Goal: Information Seeking & Learning: Learn about a topic

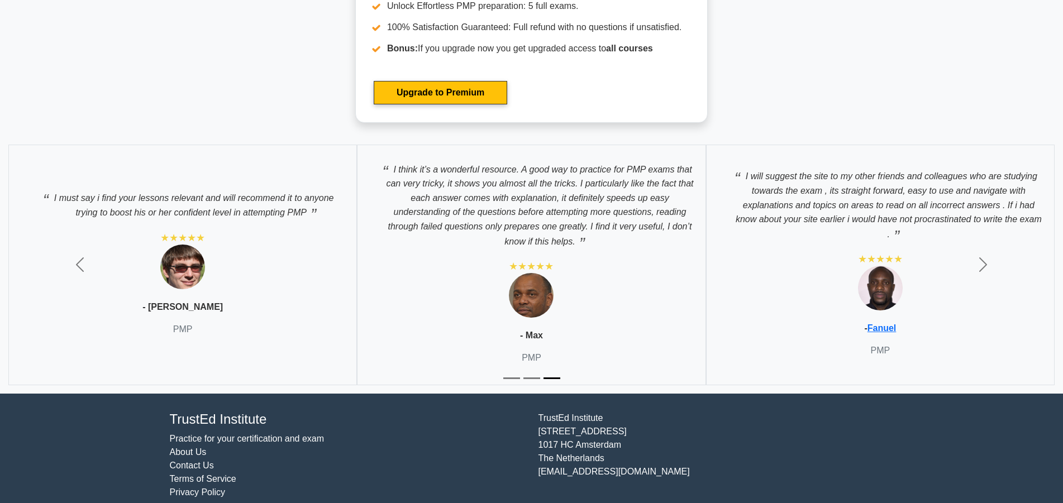
scroll to position [4866, 0]
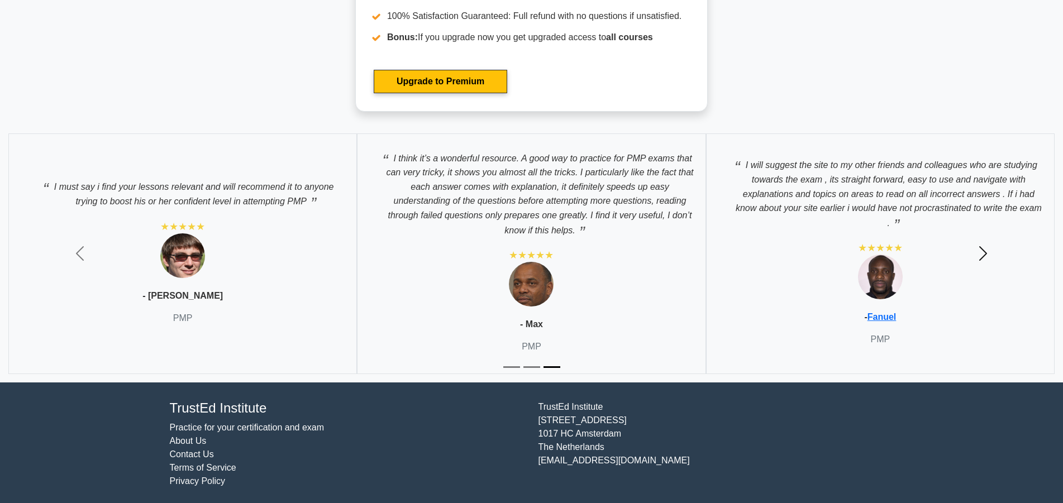
click at [982, 250] on span "button" at bounding box center [983, 254] width 18 height 18
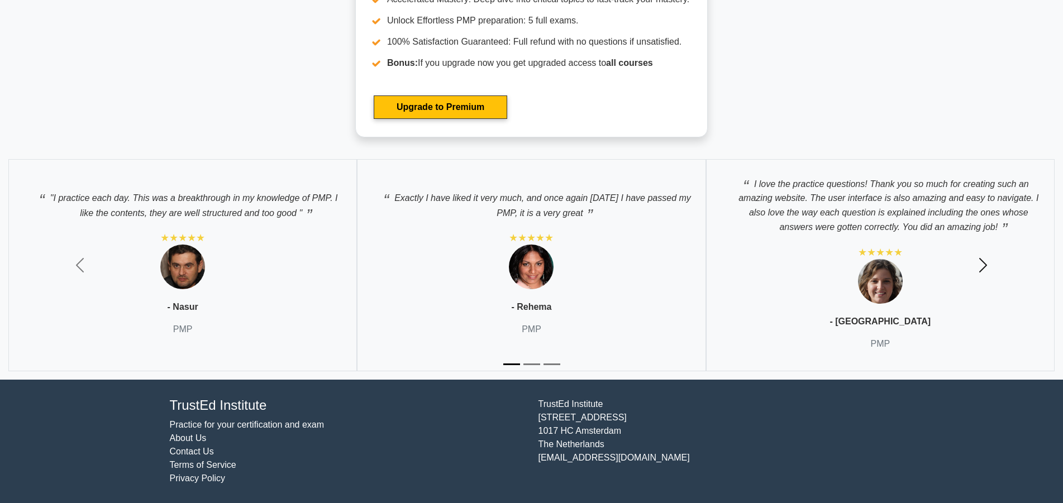
scroll to position [4837, 0]
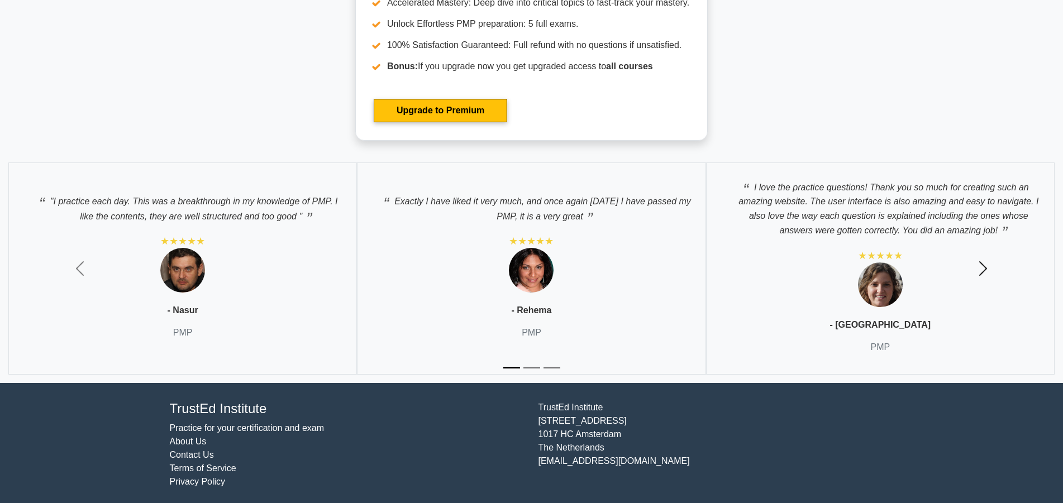
click at [986, 267] on span "button" at bounding box center [983, 269] width 18 height 18
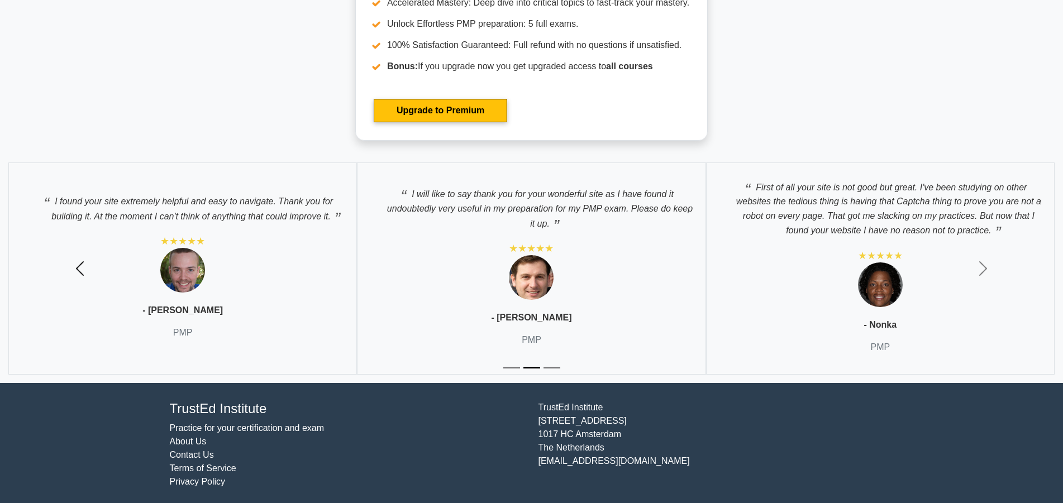
click at [83, 263] on span "button" at bounding box center [80, 269] width 18 height 18
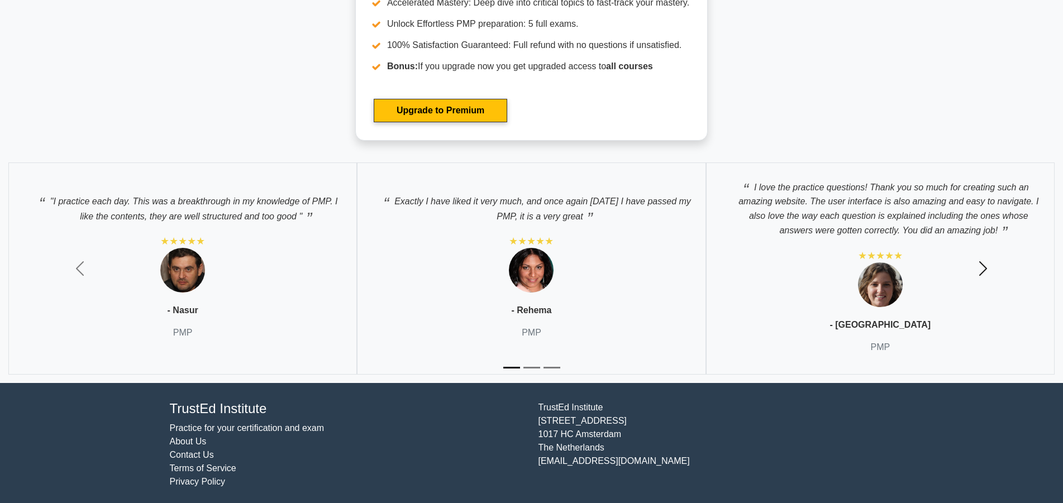
click at [983, 267] on span "button" at bounding box center [983, 269] width 18 height 18
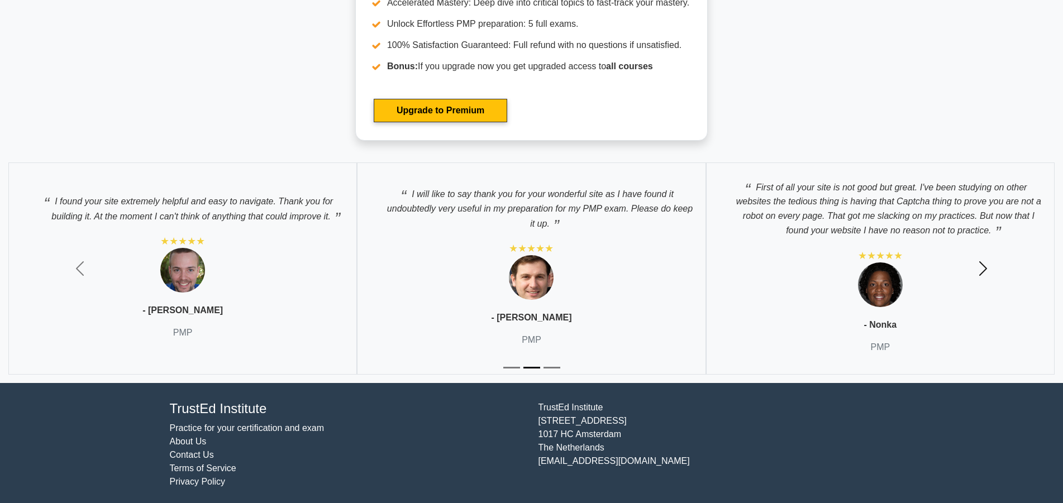
click at [984, 268] on span "button" at bounding box center [983, 269] width 18 height 18
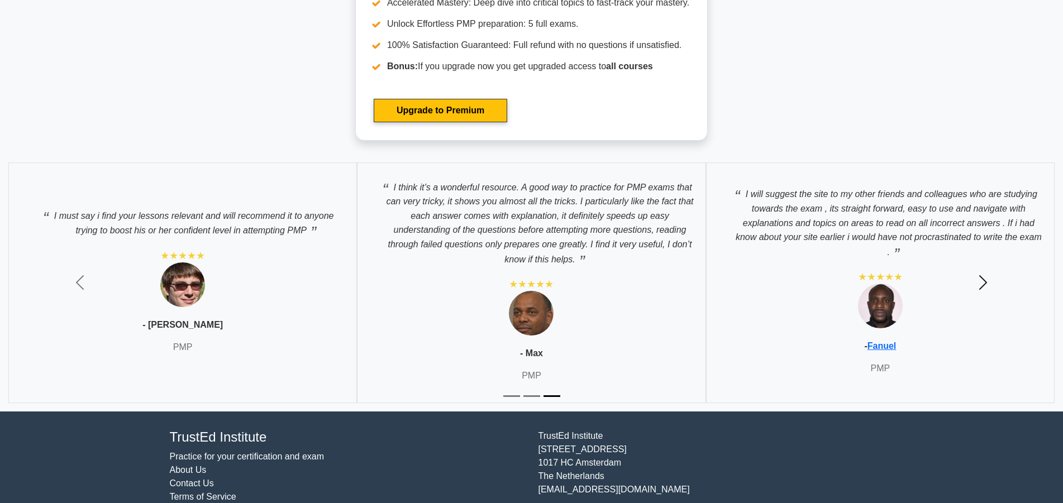
click at [984, 268] on button "Next" at bounding box center [983, 283] width 159 height 258
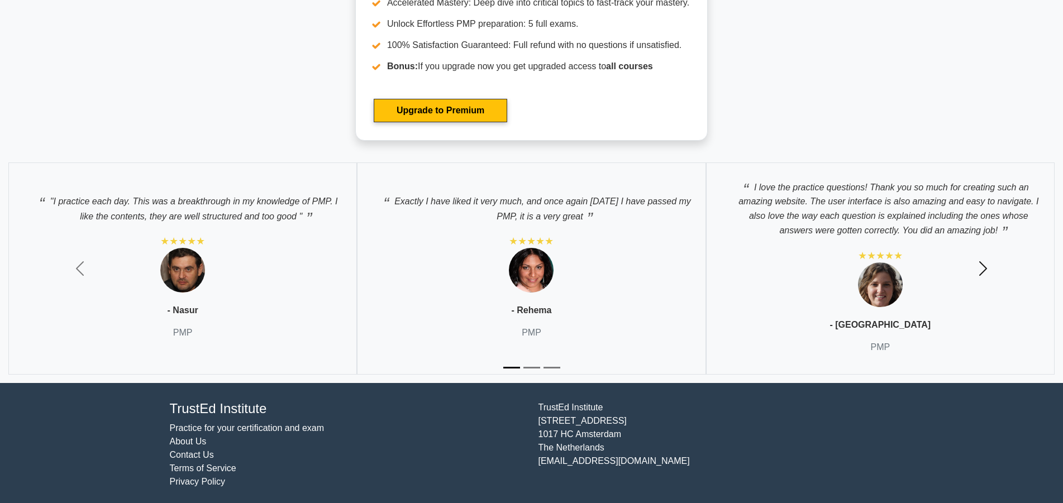
click at [984, 268] on span "button" at bounding box center [983, 269] width 18 height 18
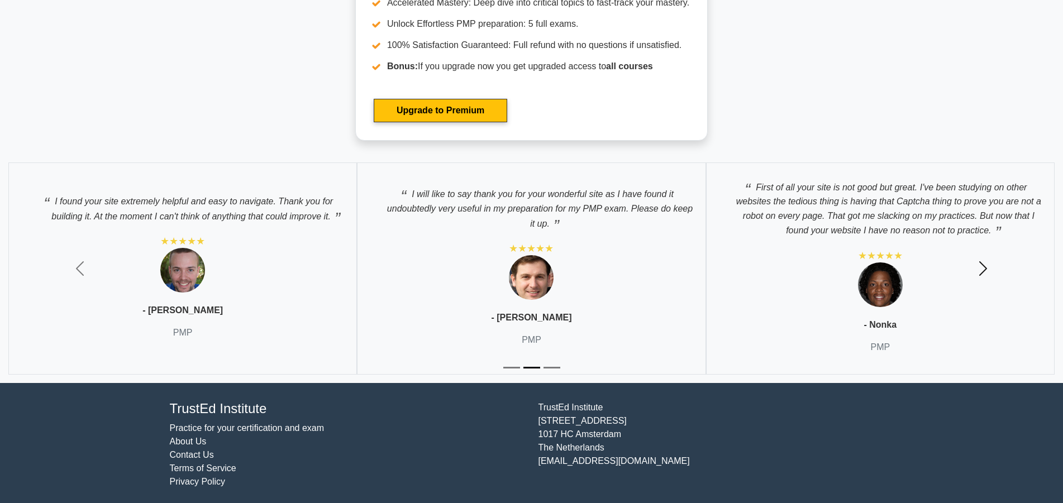
click at [984, 268] on span "button" at bounding box center [983, 269] width 18 height 18
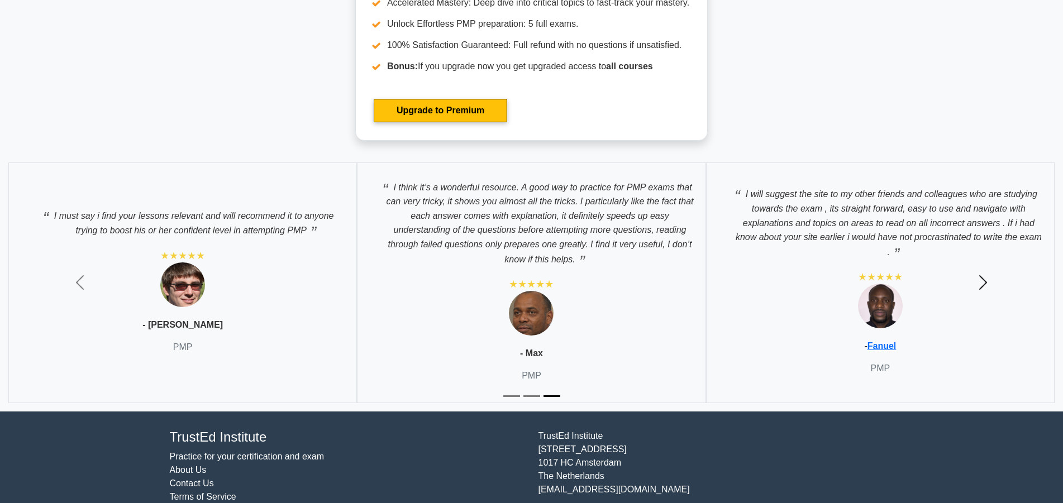
click at [984, 268] on button "Next" at bounding box center [983, 283] width 159 height 258
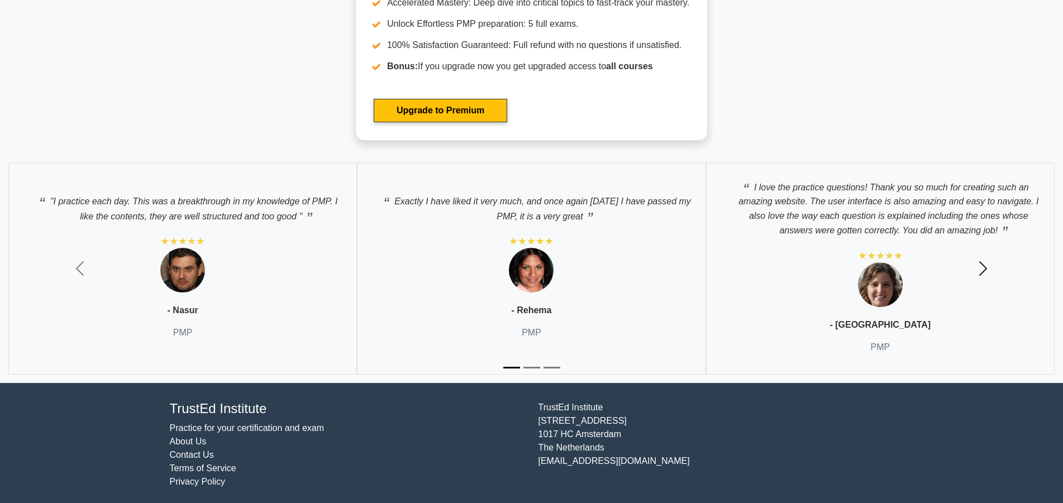
click at [984, 268] on span "button" at bounding box center [983, 269] width 18 height 18
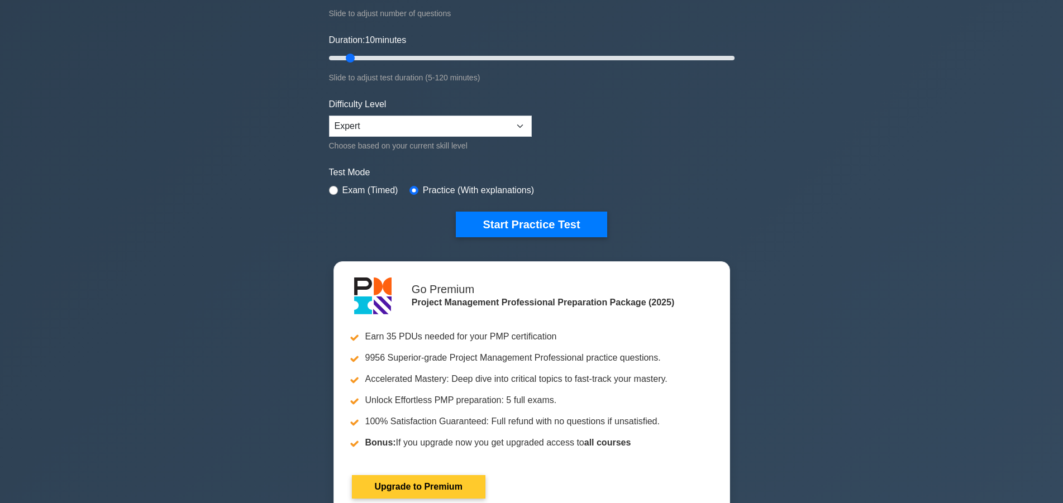
scroll to position [164, 0]
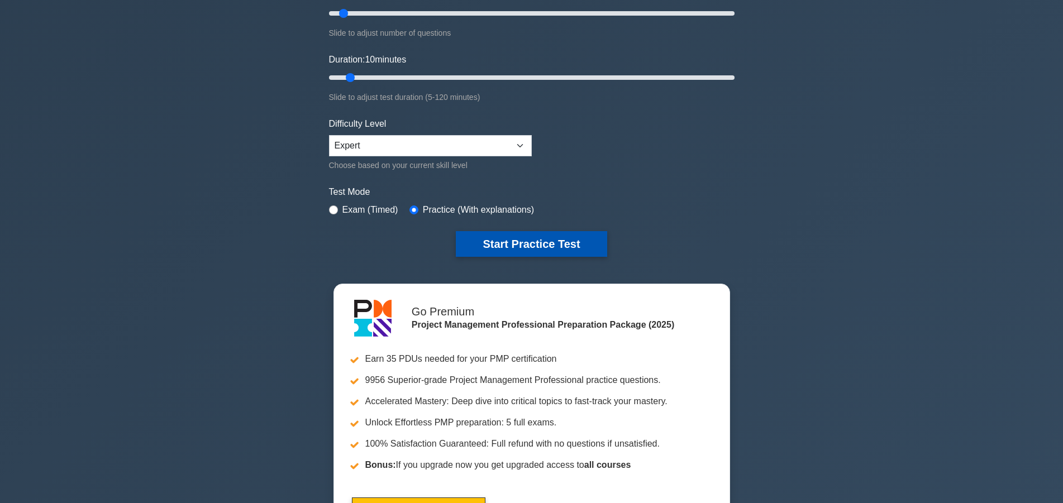
click at [539, 247] on button "Start Practice Test" at bounding box center [531, 244] width 151 height 26
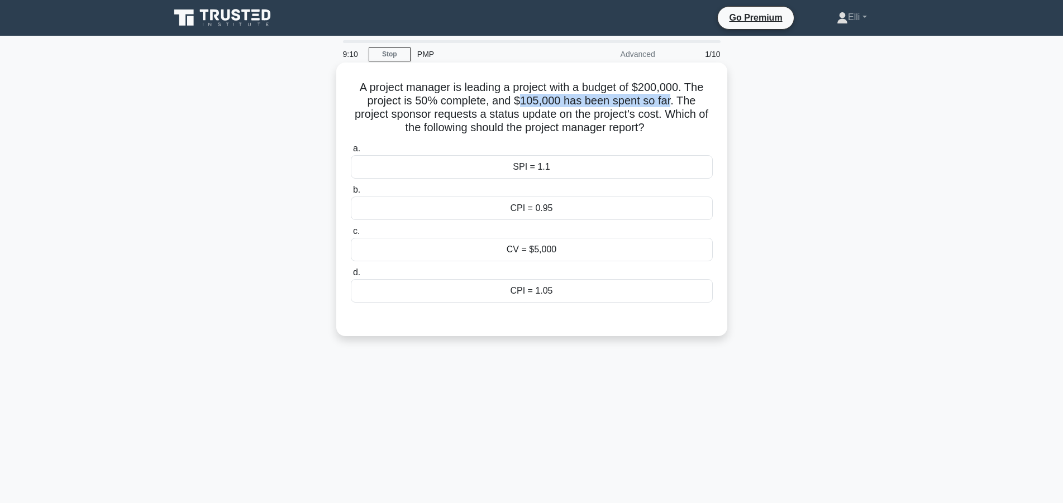
drag, startPoint x: 501, startPoint y: 101, endPoint x: 650, endPoint y: 101, distance: 149.2
click at [650, 101] on h5 "A project manager is leading a project with a budget of $200,000. The project i…" at bounding box center [532, 107] width 364 height 55
click at [639, 211] on div "CPI = 0.95" at bounding box center [532, 208] width 362 height 23
click at [351, 194] on input "b. CPI = 0.95" at bounding box center [351, 190] width 0 height 7
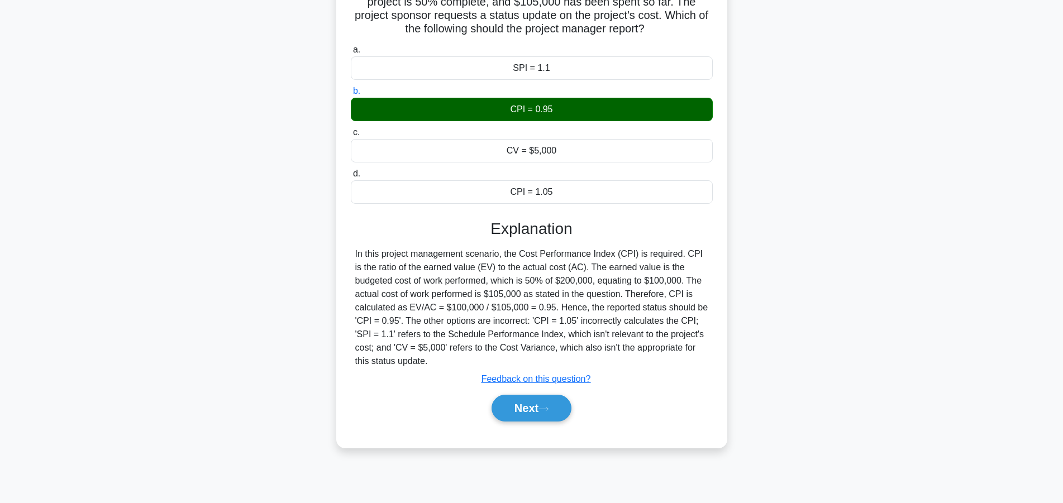
scroll to position [100, 0]
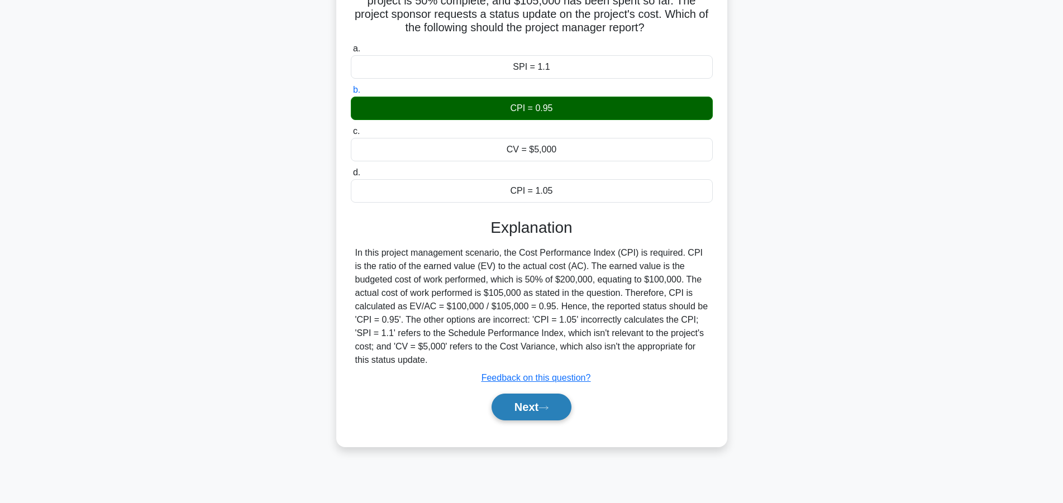
click at [544, 402] on button "Next" at bounding box center [532, 407] width 80 height 27
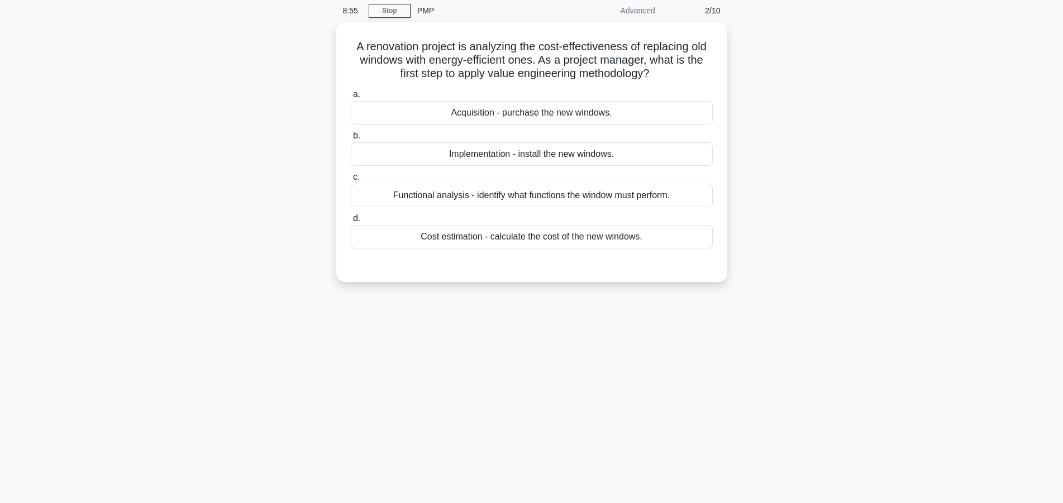
scroll to position [0, 0]
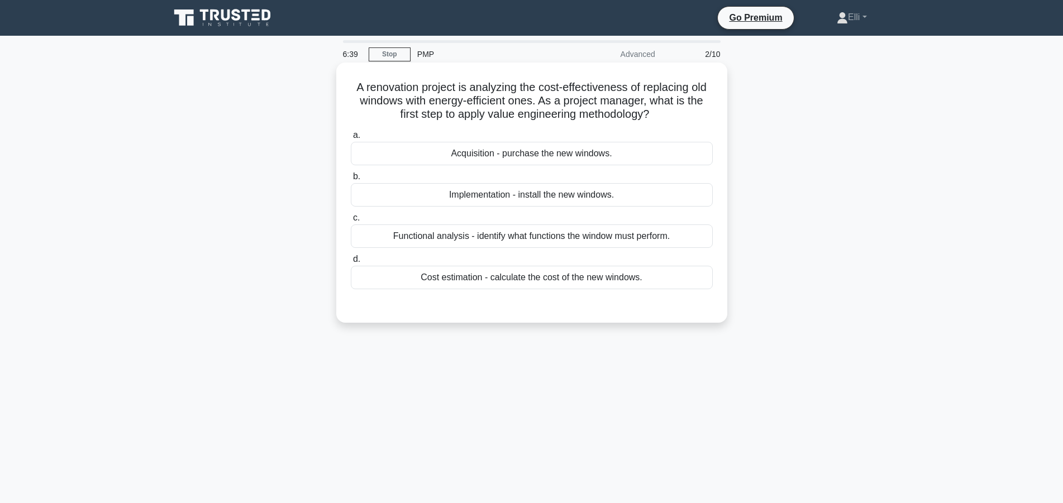
click at [420, 241] on div "Functional analysis - identify what functions the window must perform." at bounding box center [532, 236] width 362 height 23
click at [351, 222] on input "c. Functional analysis - identify what functions the window must perform." at bounding box center [351, 218] width 0 height 7
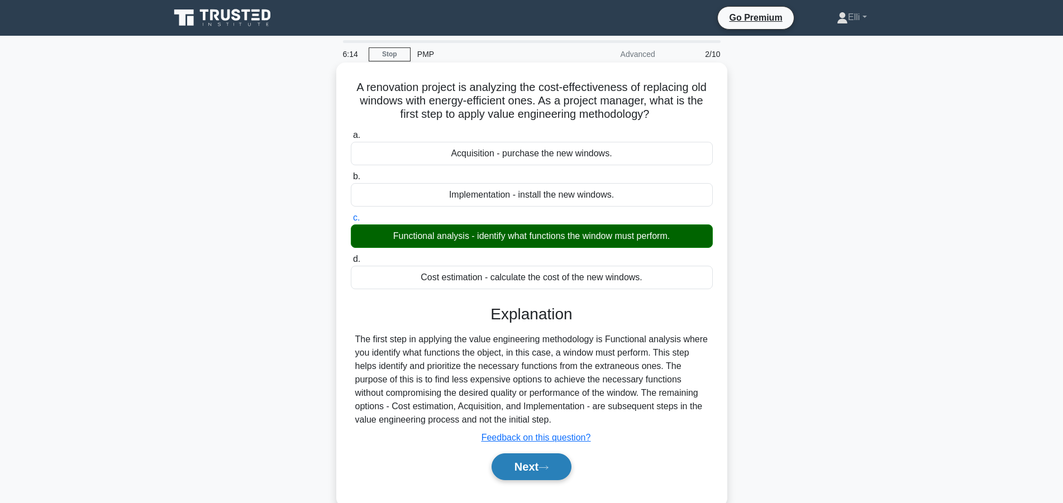
click at [530, 464] on button "Next" at bounding box center [532, 467] width 80 height 27
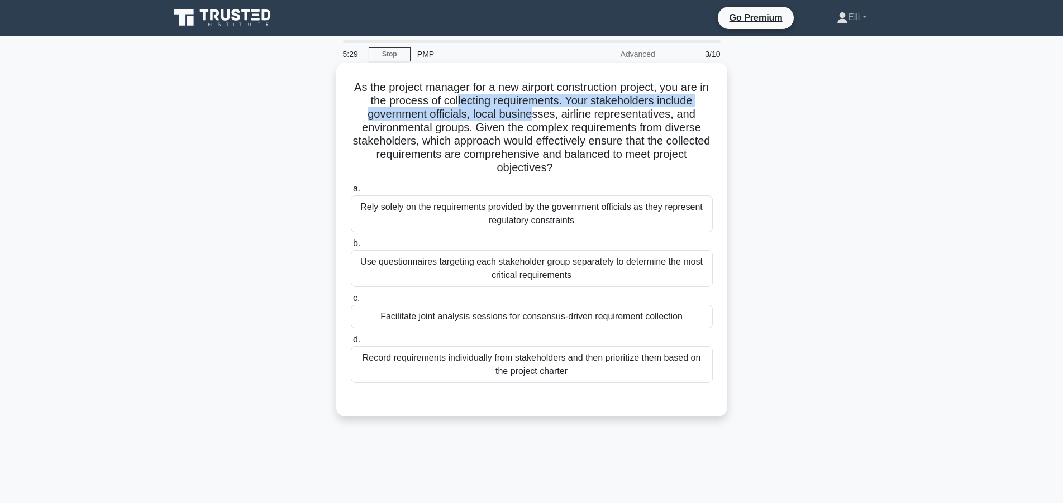
drag, startPoint x: 458, startPoint y: 103, endPoint x: 533, endPoint y: 107, distance: 74.9
click at [533, 107] on h5 "As the project manager for a new airport construction project, you are in the p…" at bounding box center [532, 127] width 364 height 95
click at [670, 102] on h5 "As the project manager for a new airport construction project, you are in the p…" at bounding box center [532, 127] width 364 height 95
drag, startPoint x: 375, startPoint y: 118, endPoint x: 504, endPoint y: 114, distance: 128.6
click at [504, 114] on h5 "As the project manager for a new airport construction project, you are in the p…" at bounding box center [532, 127] width 364 height 95
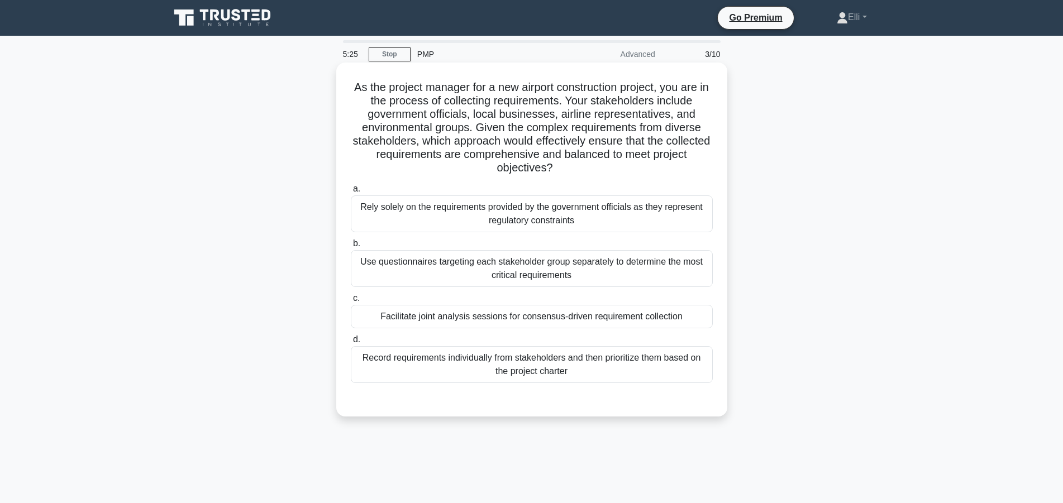
click at [510, 116] on h5 "As the project manager for a new airport construction project, you are in the p…" at bounding box center [532, 127] width 364 height 95
click at [586, 315] on div "Facilitate joint analysis sessions for consensus-driven requirement collection" at bounding box center [532, 316] width 362 height 23
click at [351, 302] on input "c. Facilitate joint analysis sessions for consensus-driven requirement collecti…" at bounding box center [351, 298] width 0 height 7
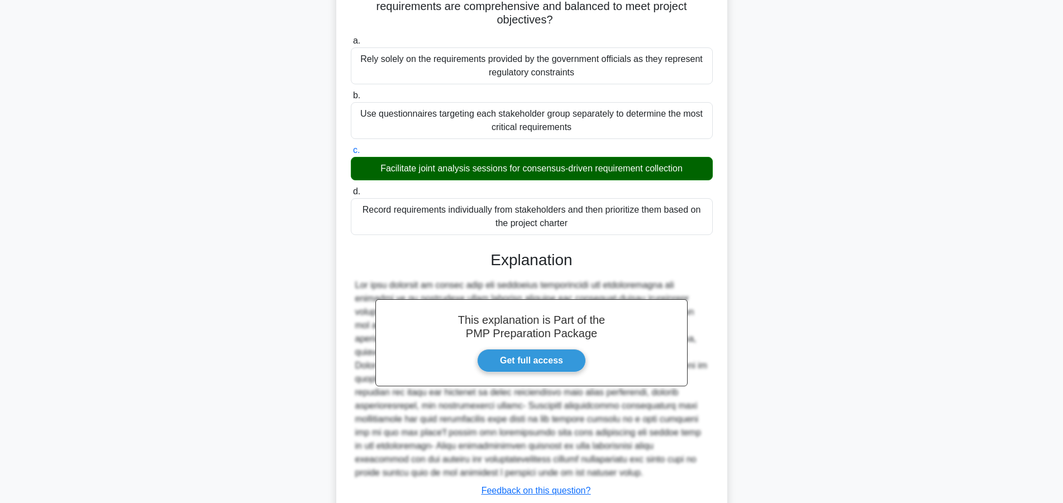
scroll to position [227, 0]
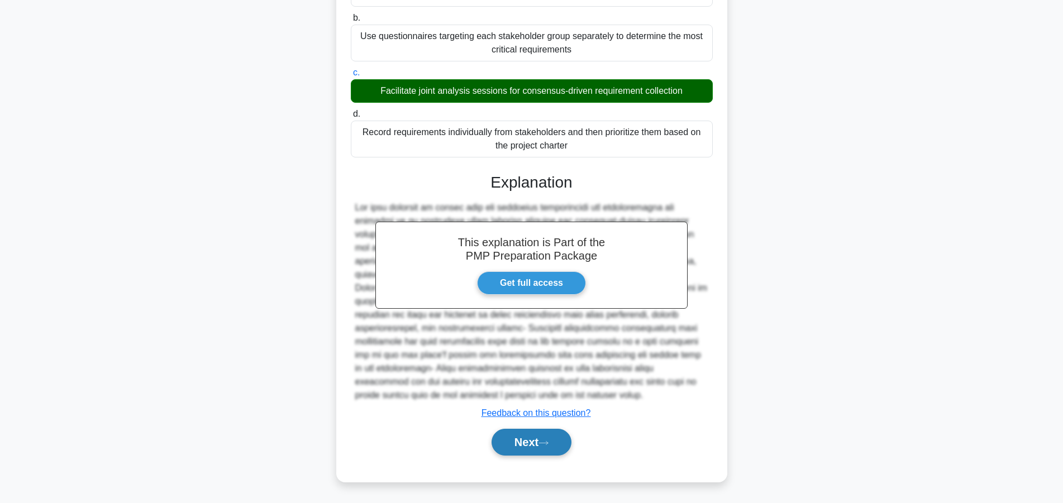
click at [522, 442] on button "Next" at bounding box center [532, 442] width 80 height 27
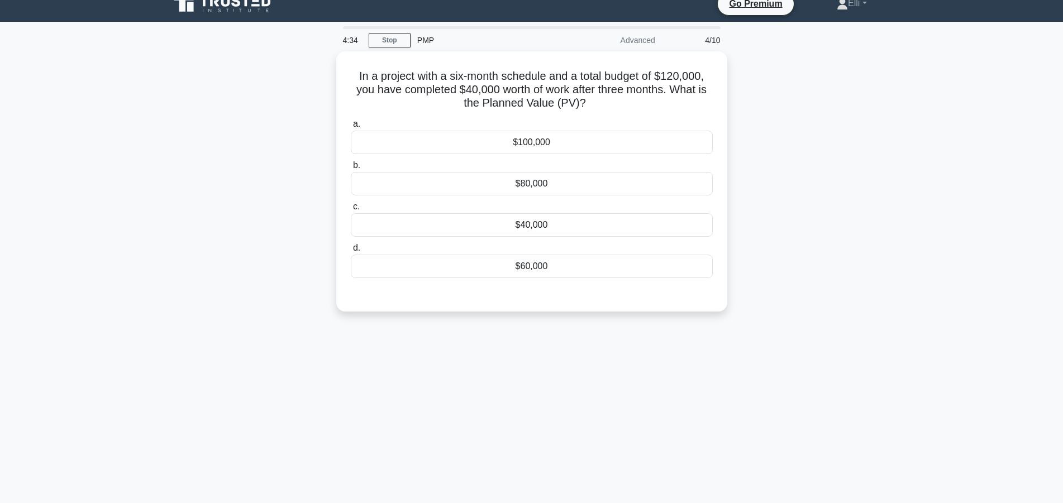
scroll to position [0, 0]
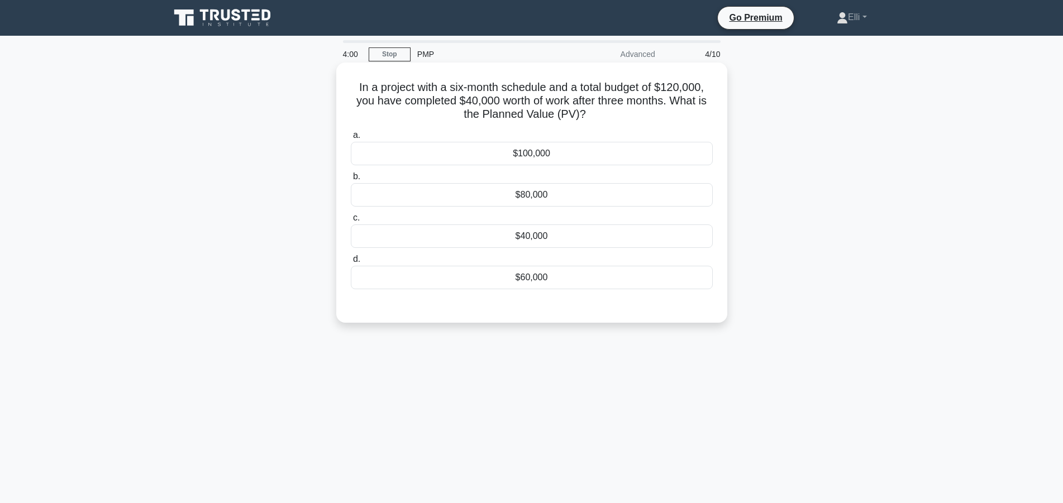
click at [556, 201] on div "$80,000" at bounding box center [532, 194] width 362 height 23
click at [351, 180] on input "b. $80,000" at bounding box center [351, 176] width 0 height 7
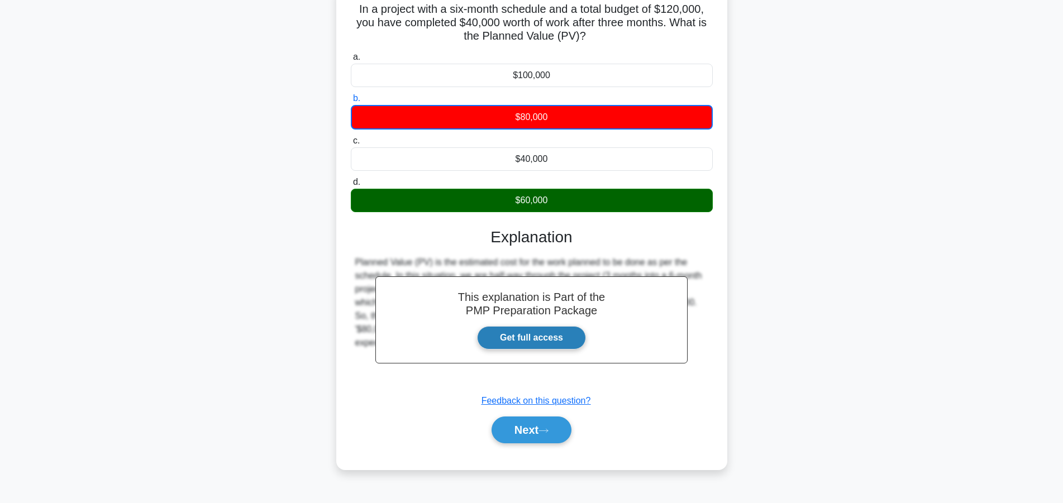
scroll to position [100, 0]
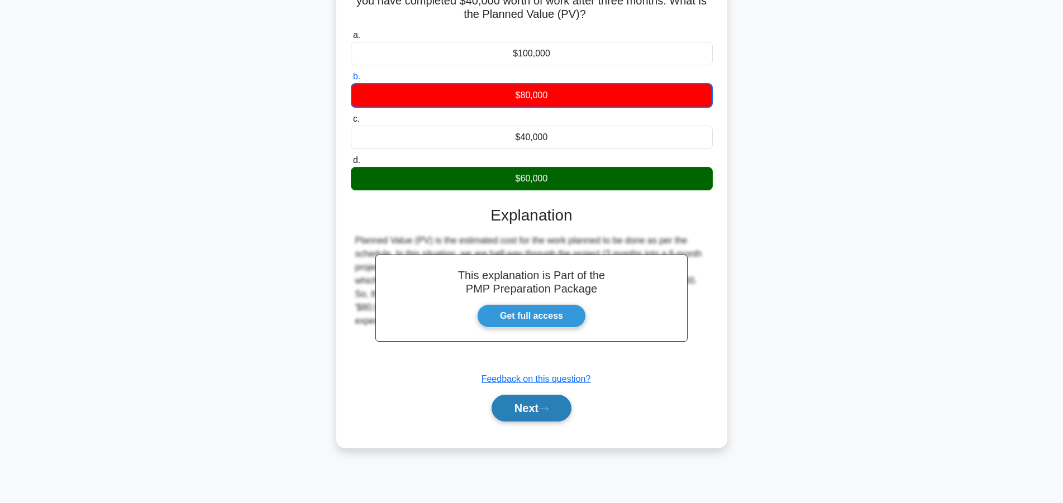
drag, startPoint x: 517, startPoint y: 411, endPoint x: 517, endPoint y: 403, distance: 7.3
click at [517, 410] on button "Next" at bounding box center [532, 408] width 80 height 27
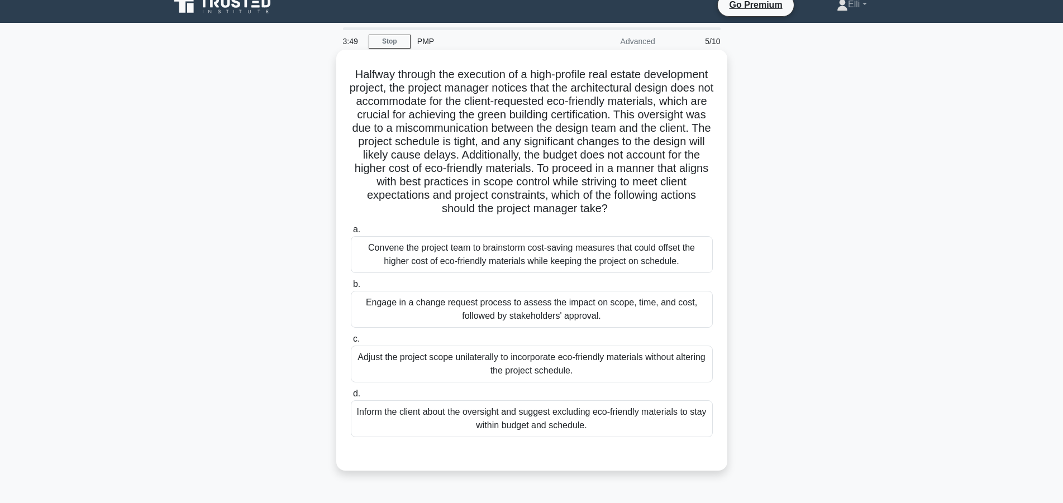
scroll to position [0, 0]
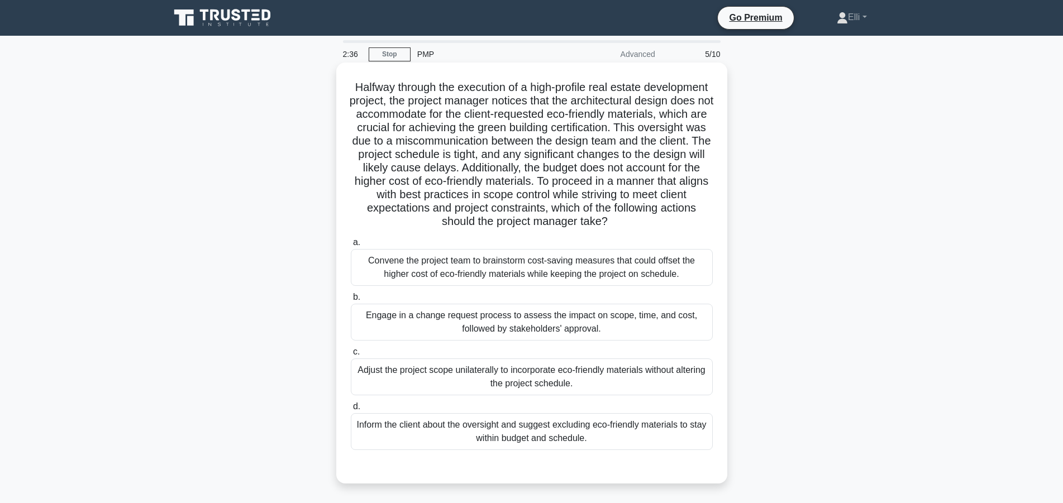
click at [578, 273] on div "Convene the project team to brainstorm cost-saving measures that could offset t…" at bounding box center [532, 267] width 362 height 37
click at [351, 246] on input "a. Convene the project team to brainstorm cost-saving measures that could offse…" at bounding box center [351, 242] width 0 height 7
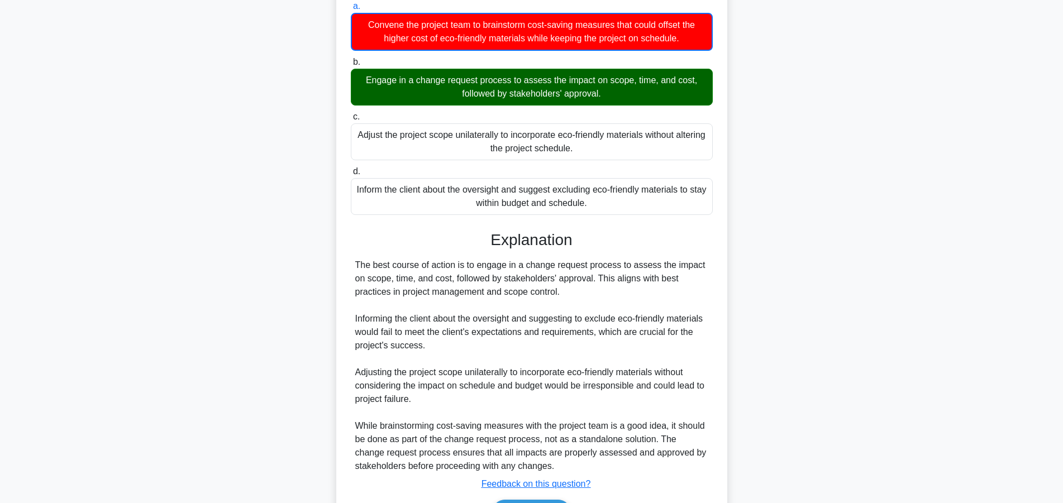
scroll to position [285, 0]
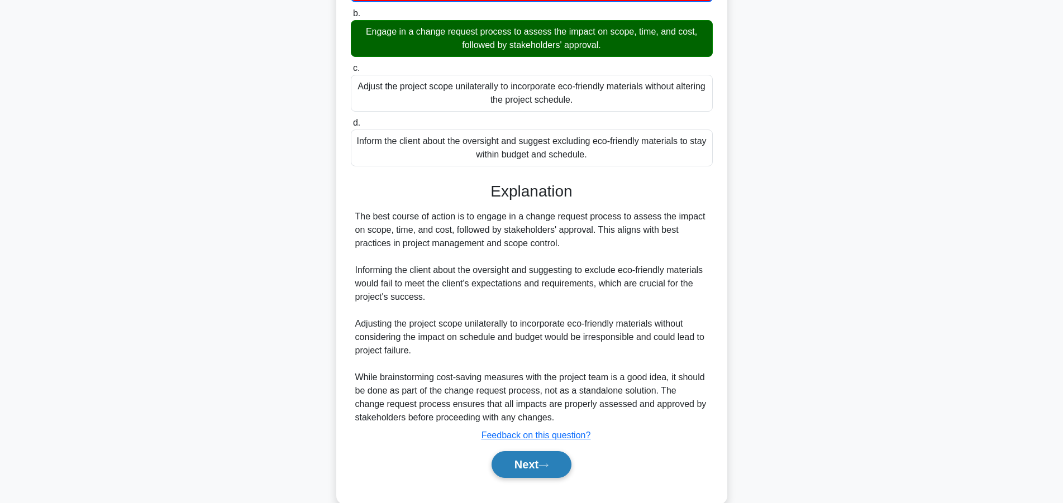
click at [541, 459] on button "Next" at bounding box center [532, 464] width 80 height 27
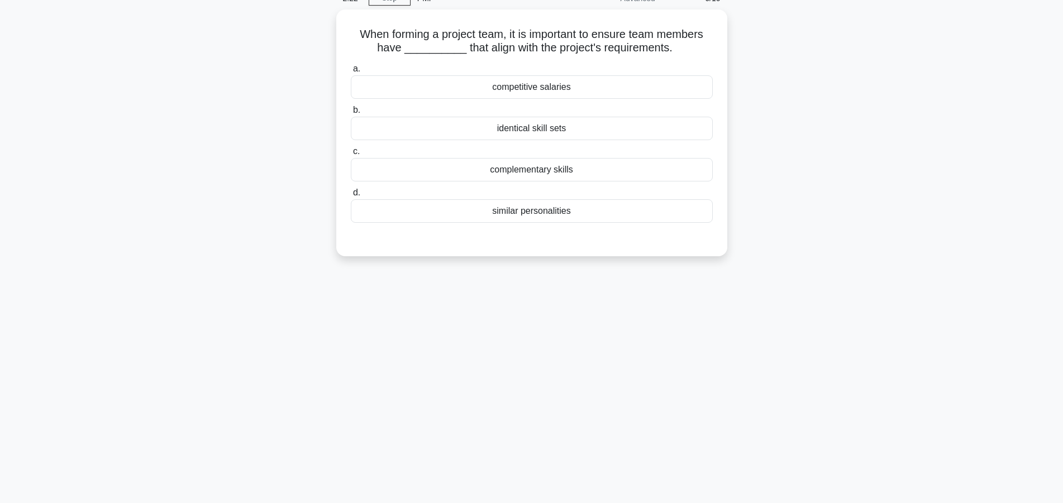
scroll to position [0, 0]
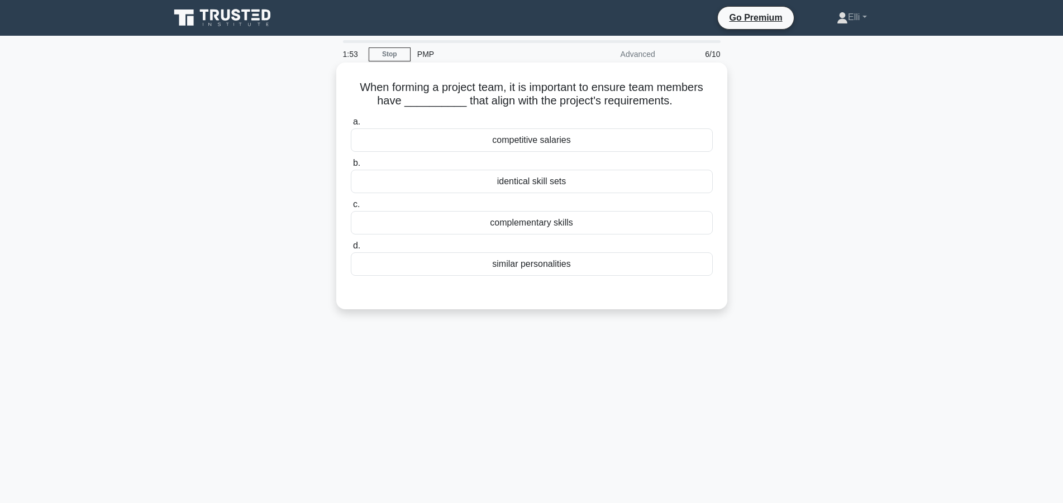
click at [581, 229] on div "complementary skills" at bounding box center [532, 222] width 362 height 23
click at [351, 208] on input "c. complementary skills" at bounding box center [351, 204] width 0 height 7
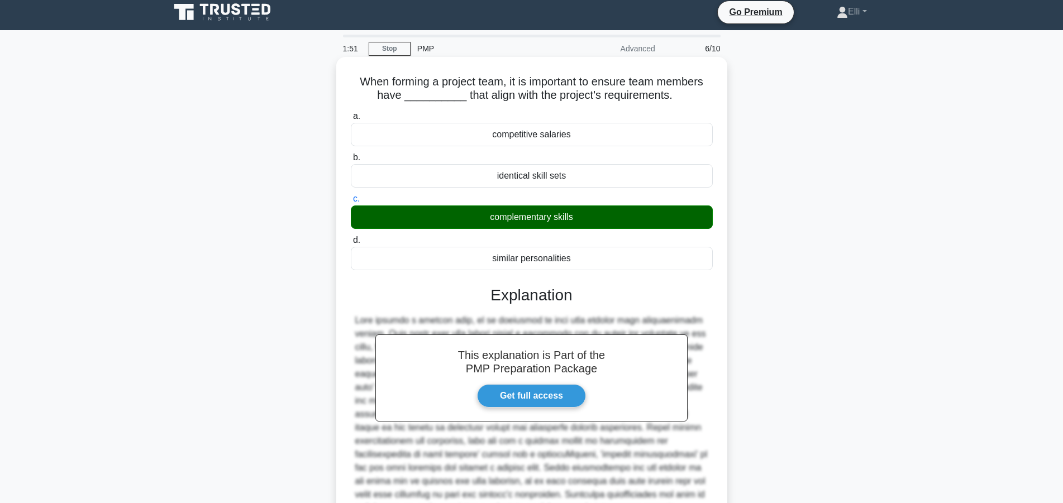
scroll to position [120, 0]
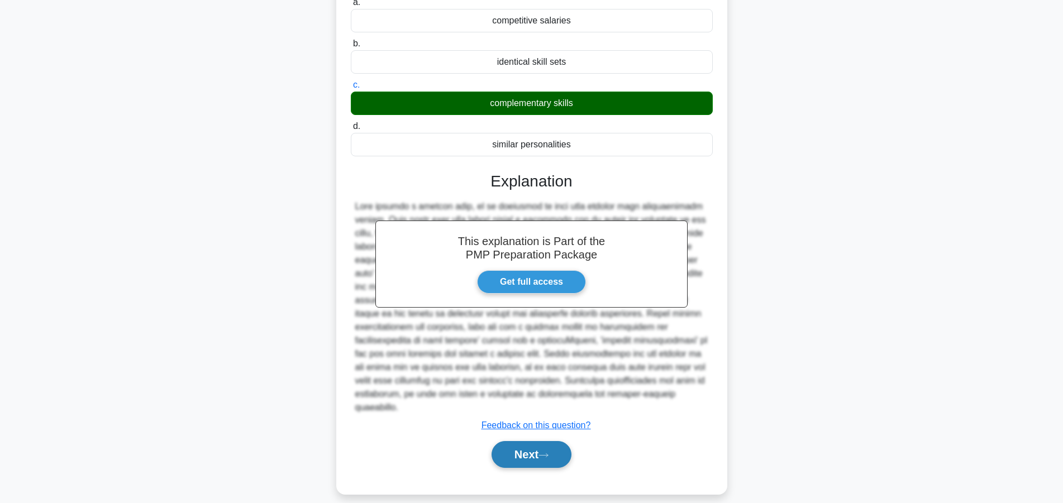
click at [518, 441] on button "Next" at bounding box center [532, 454] width 80 height 27
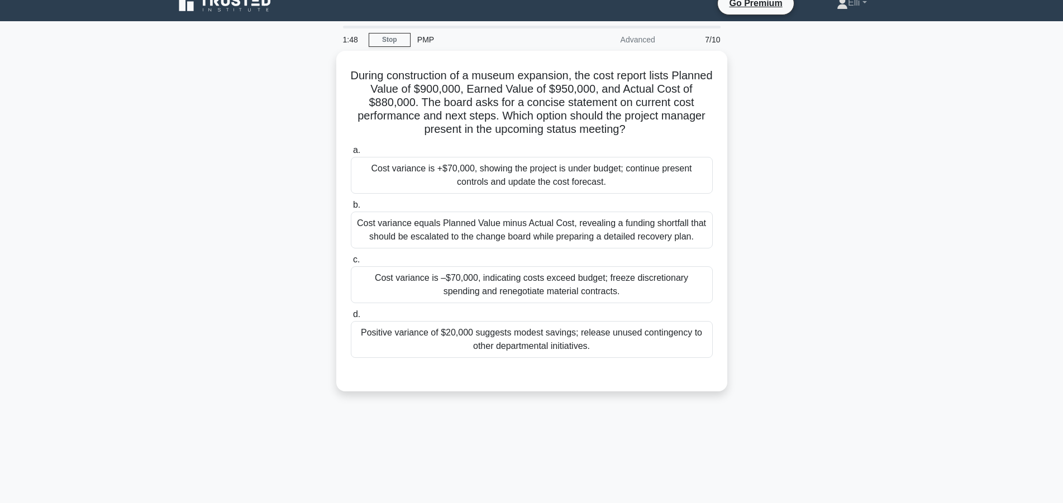
scroll to position [0, 0]
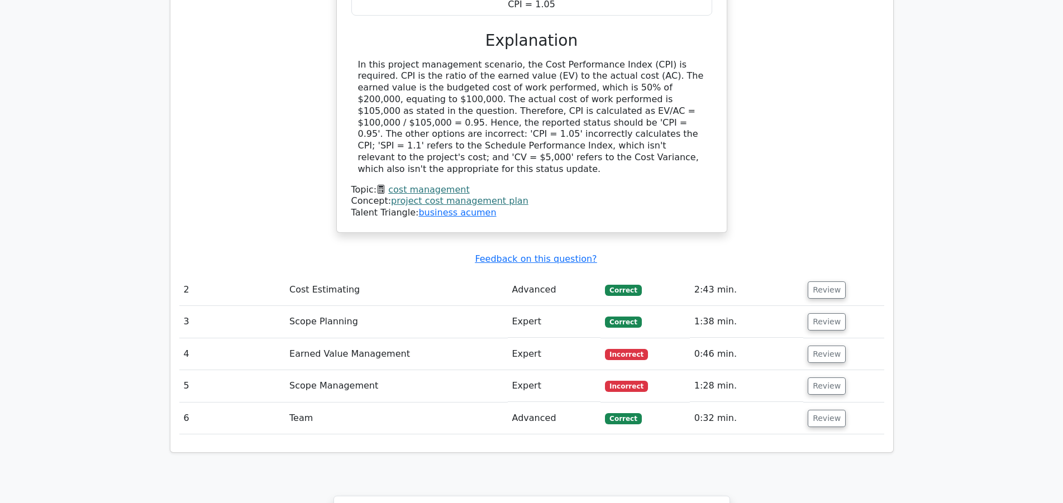
scroll to position [1254, 0]
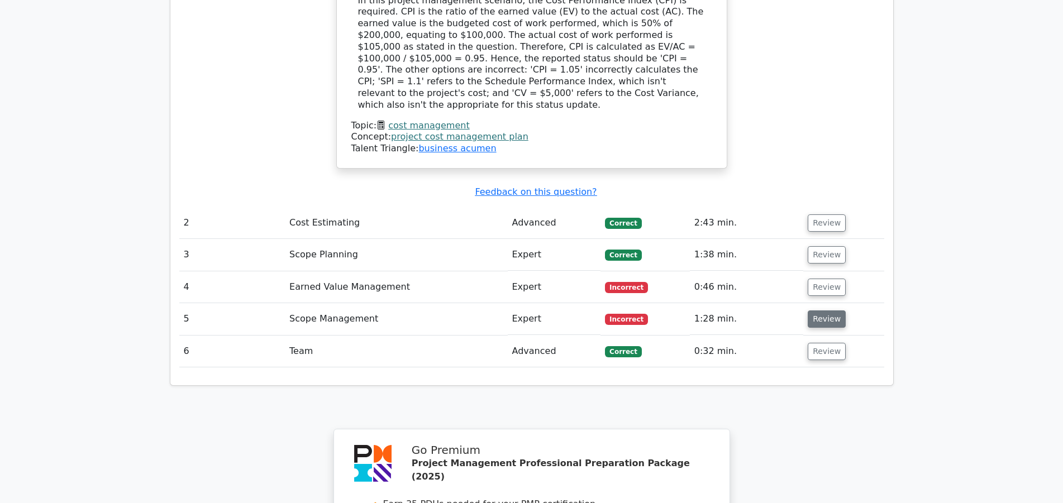
click at [817, 311] on button "Review" at bounding box center [827, 319] width 38 height 17
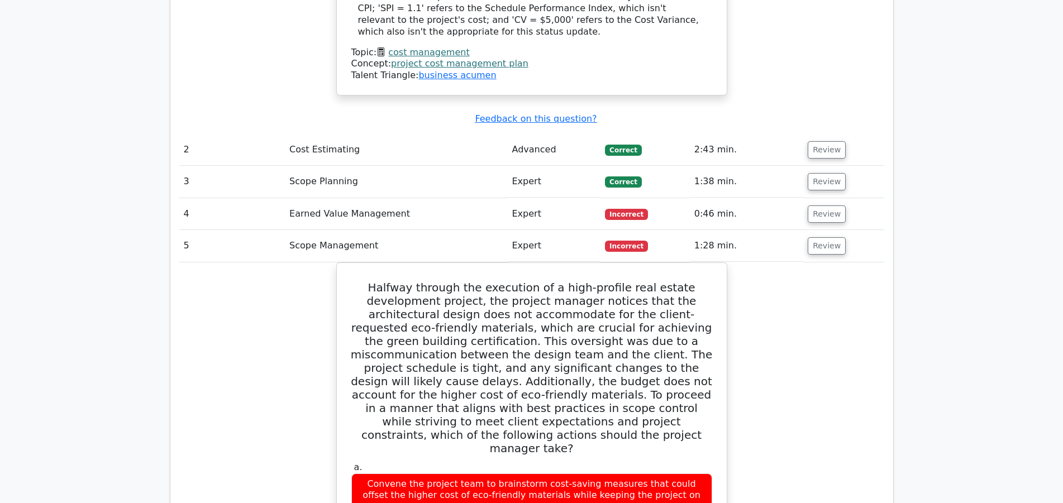
scroll to position [1425, 0]
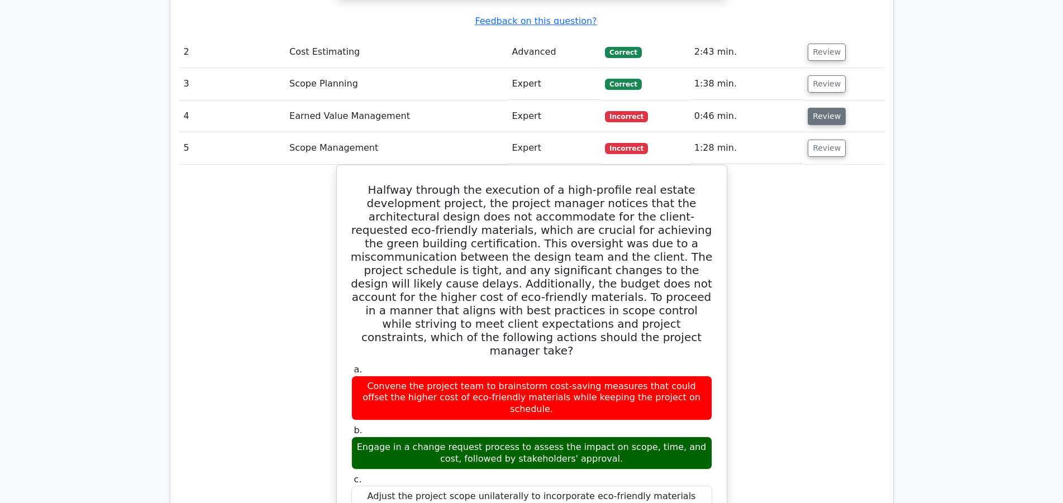
click at [822, 108] on button "Review" at bounding box center [827, 116] width 38 height 17
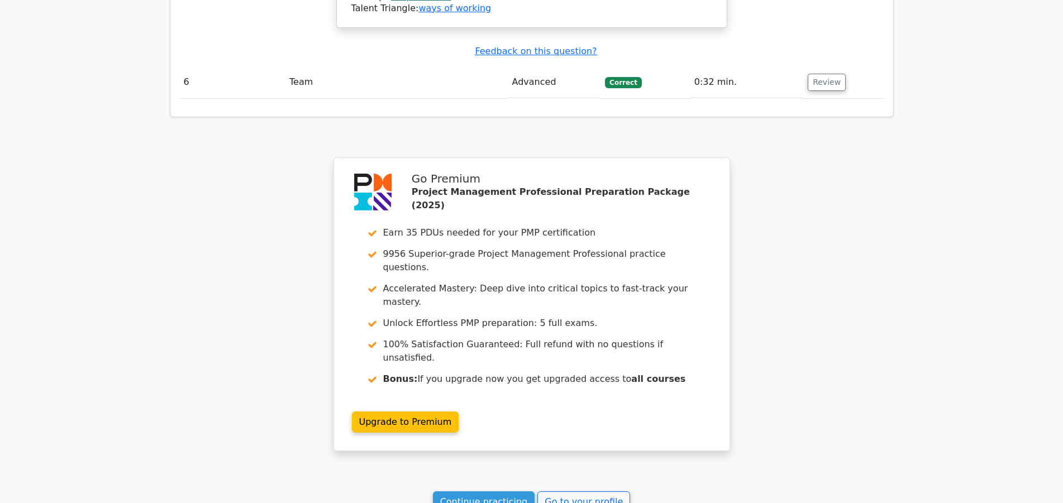
scroll to position [2752, 0]
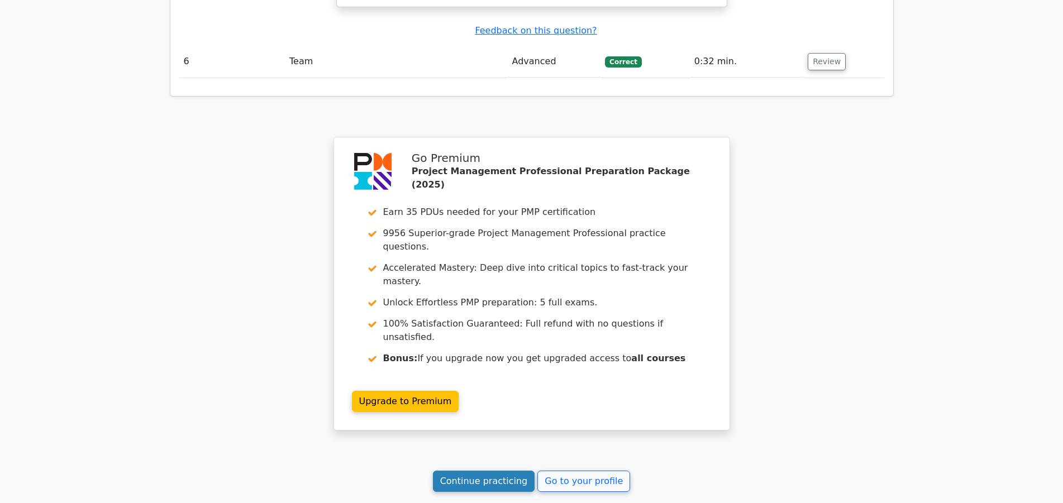
click at [506, 471] on link "Continue practicing" at bounding box center [484, 481] width 102 height 21
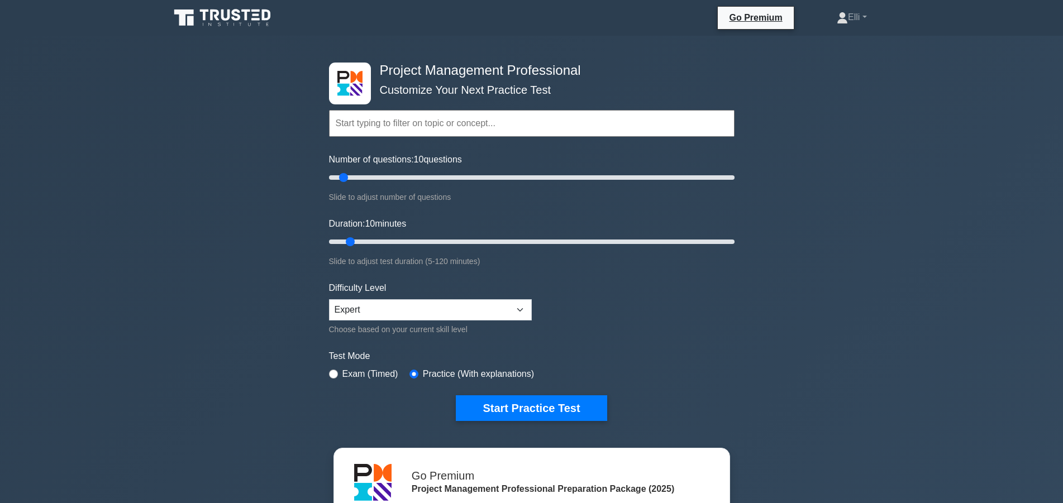
click at [502, 409] on button "Start Practice Test" at bounding box center [531, 409] width 151 height 26
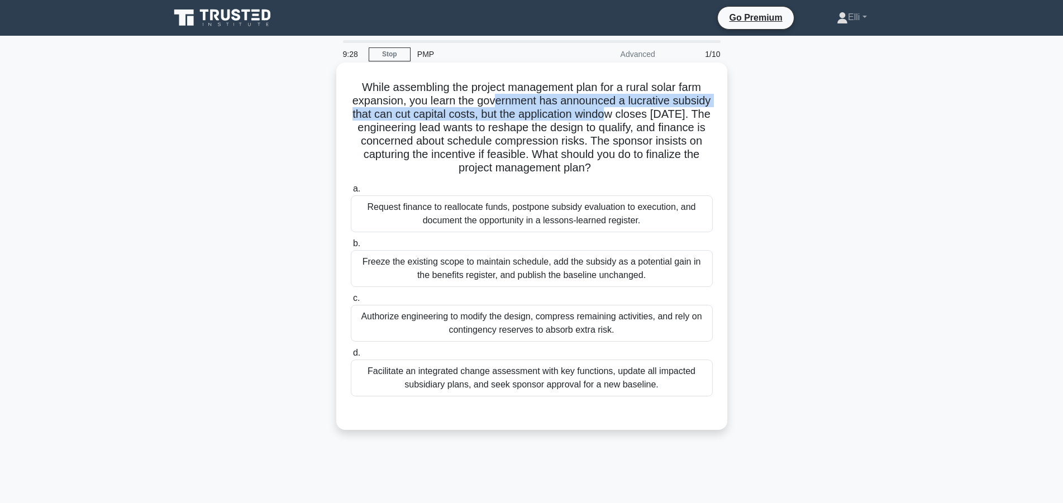
drag, startPoint x: 494, startPoint y: 101, endPoint x: 617, endPoint y: 114, distance: 123.1
click at [617, 114] on h5 "While assembling the project management plan for a rural solar farm expansion, …" at bounding box center [532, 127] width 364 height 95
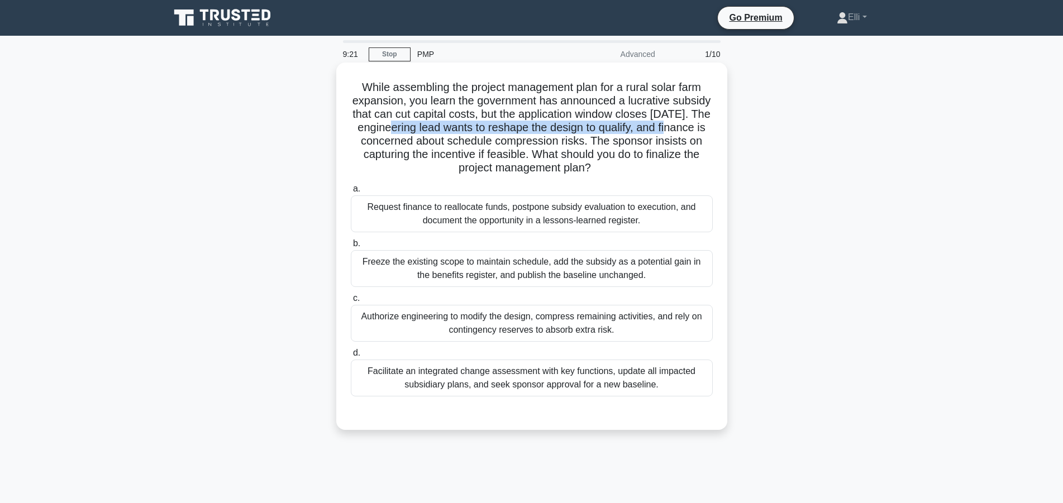
drag, startPoint x: 401, startPoint y: 130, endPoint x: 684, endPoint y: 131, distance: 282.7
click at [684, 131] on h5 "While assembling the project management plan for a rural solar farm expansion, …" at bounding box center [532, 127] width 364 height 95
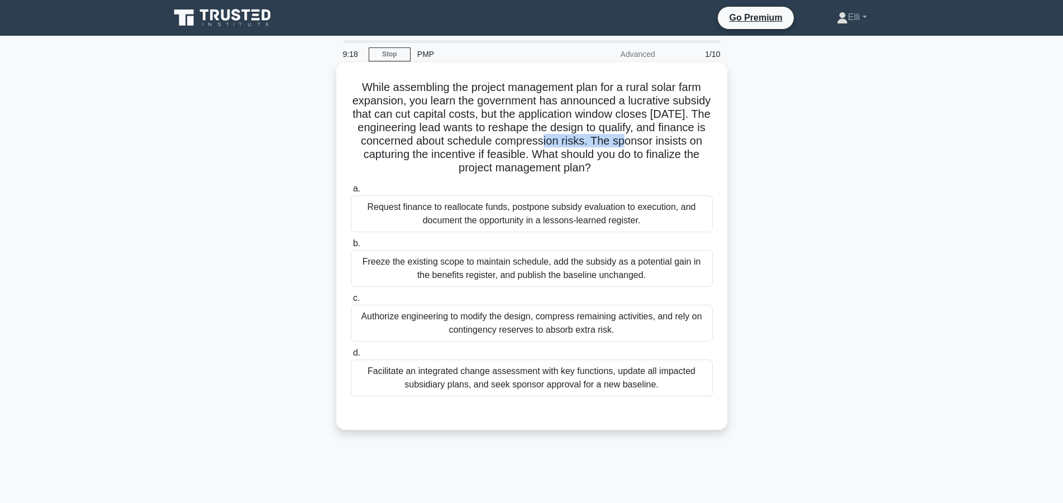
drag, startPoint x: 632, startPoint y: 141, endPoint x: 548, endPoint y: 144, distance: 84.4
click at [548, 144] on h5 "While assembling the project management plan for a rural solar farm expansion, …" at bounding box center [532, 127] width 364 height 95
click at [388, 373] on div "Facilitate an integrated change assessment with key functions, update all impac…" at bounding box center [532, 378] width 362 height 37
click at [351, 357] on input "d. Facilitate an integrated change assessment with key functions, update all im…" at bounding box center [351, 353] width 0 height 7
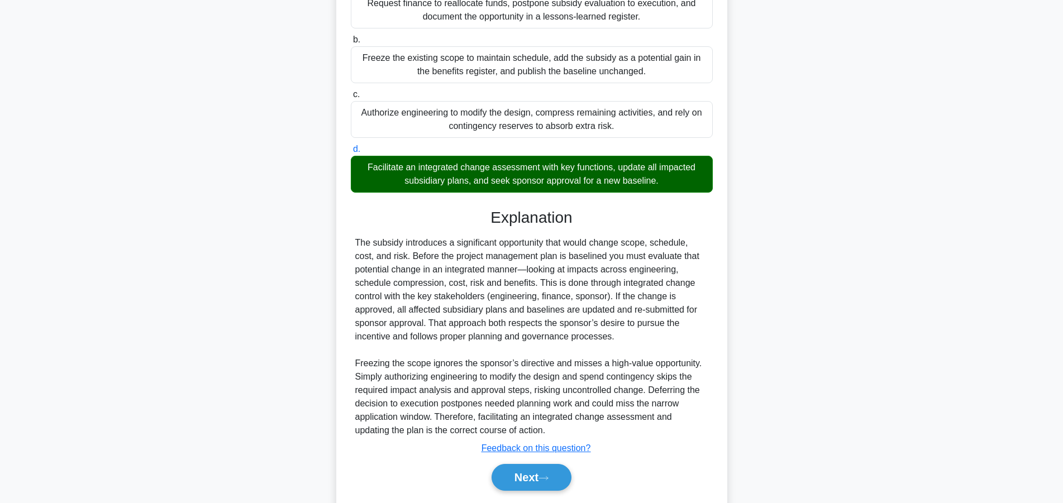
scroll to position [240, 0]
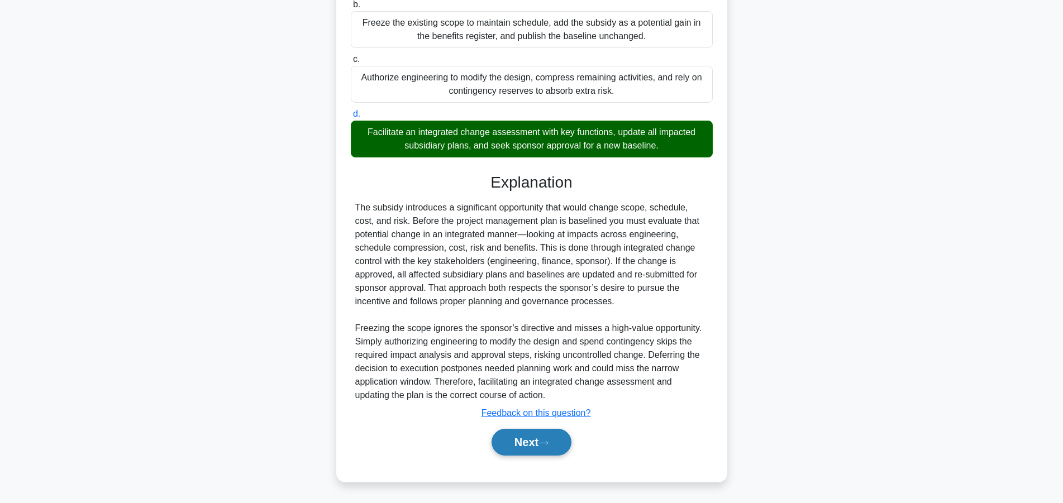
click at [526, 441] on button "Next" at bounding box center [532, 442] width 80 height 27
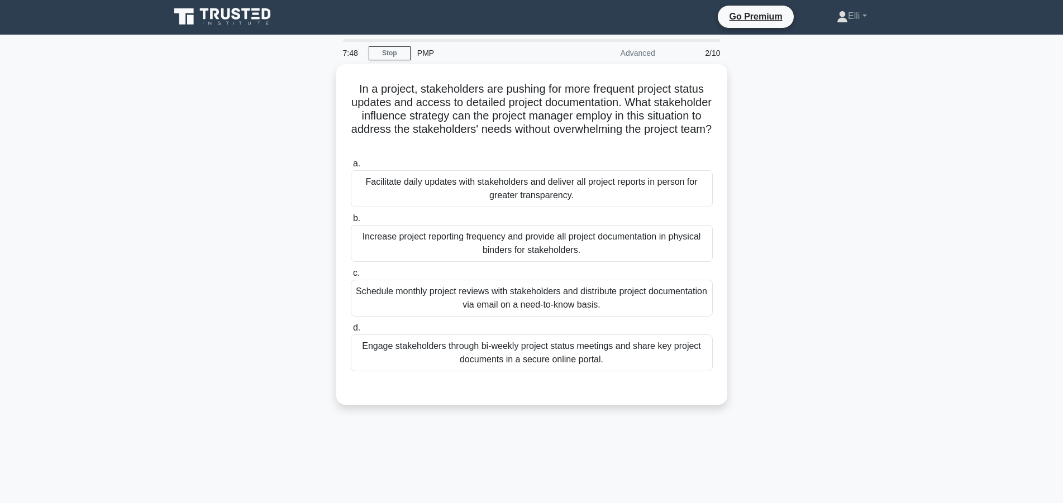
scroll to position [0, 0]
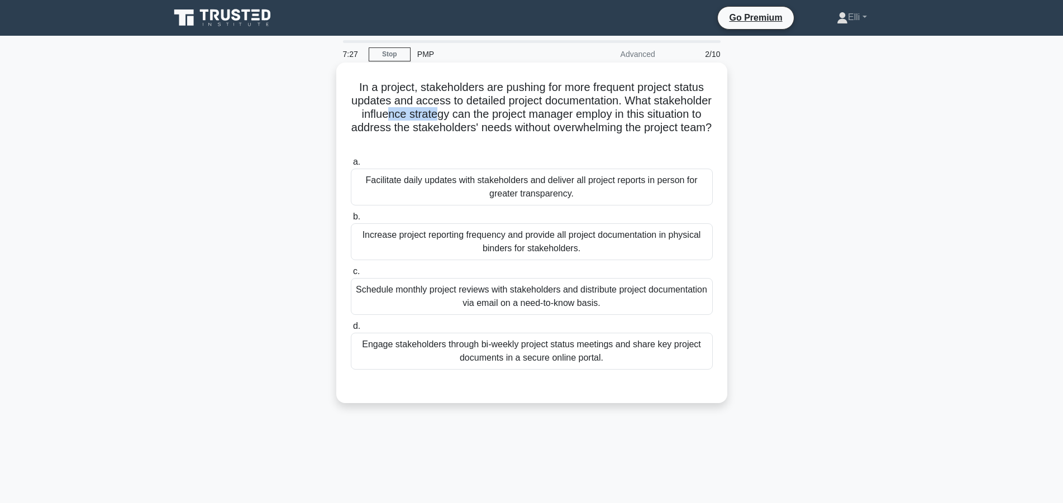
drag, startPoint x: 390, startPoint y: 113, endPoint x: 433, endPoint y: 115, distance: 43.0
click at [433, 115] on h5 "In a project, stakeholders are pushing for more frequent project status updates…" at bounding box center [532, 114] width 364 height 68
click at [637, 362] on div "Engage stakeholders through bi-weekly project status meetings and share key pro…" at bounding box center [532, 351] width 362 height 37
click at [351, 330] on input "d. Engage stakeholders through bi-weekly project status meetings and share key …" at bounding box center [351, 326] width 0 height 7
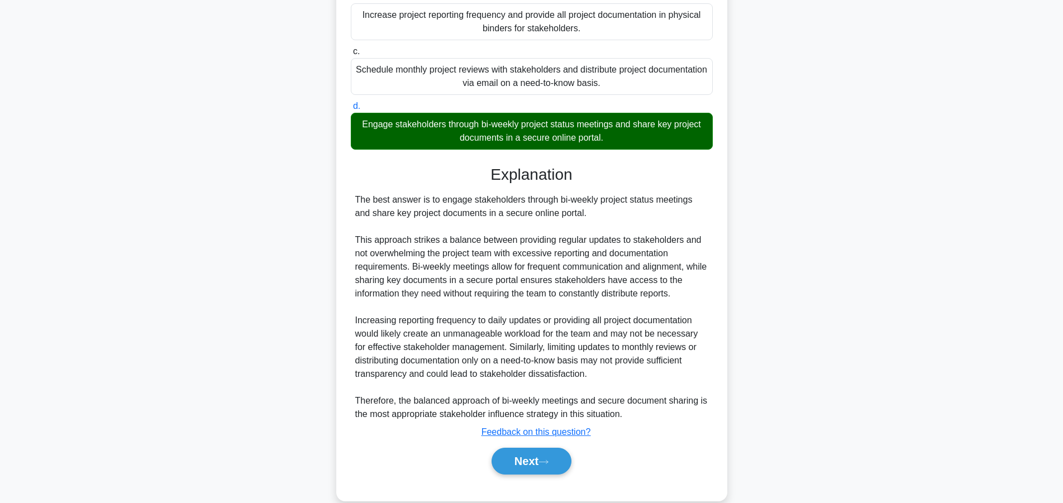
scroll to position [240, 0]
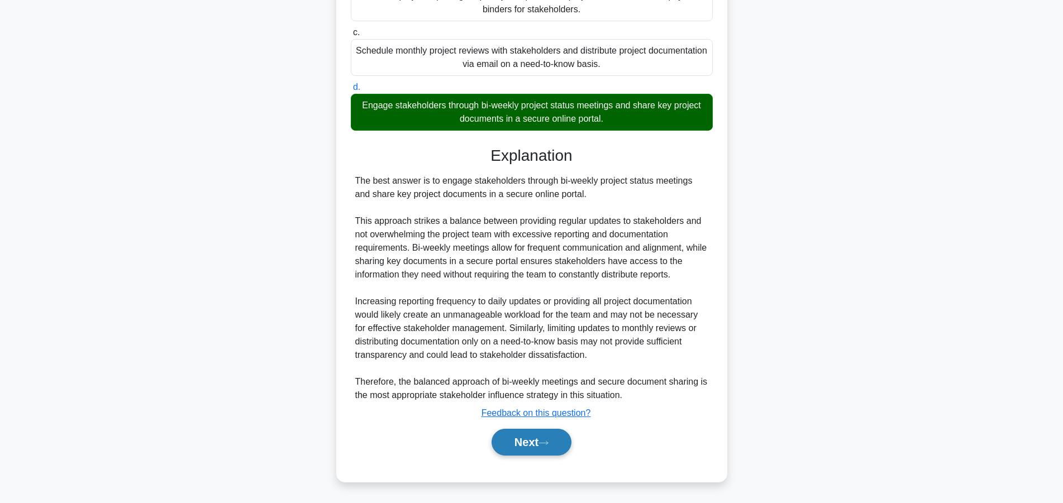
click at [553, 448] on button "Next" at bounding box center [532, 442] width 80 height 27
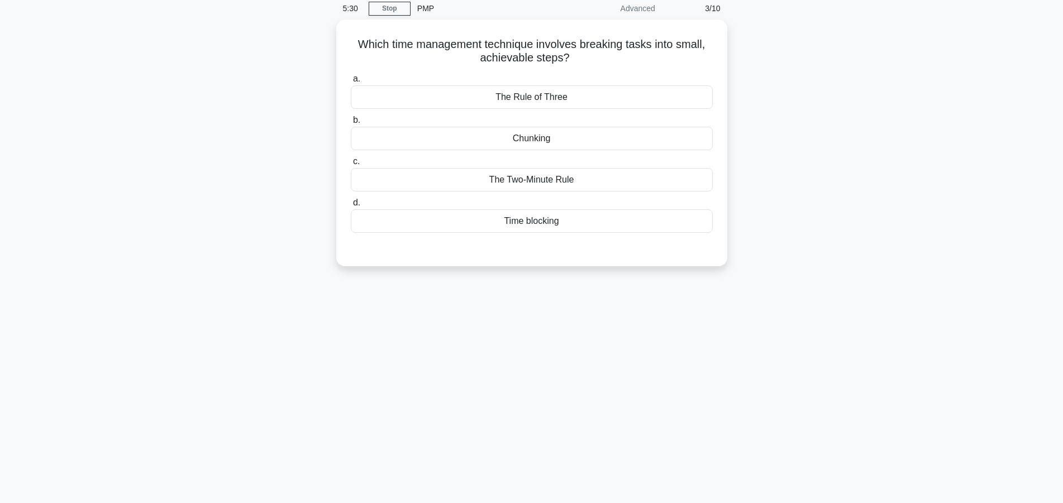
scroll to position [0, 0]
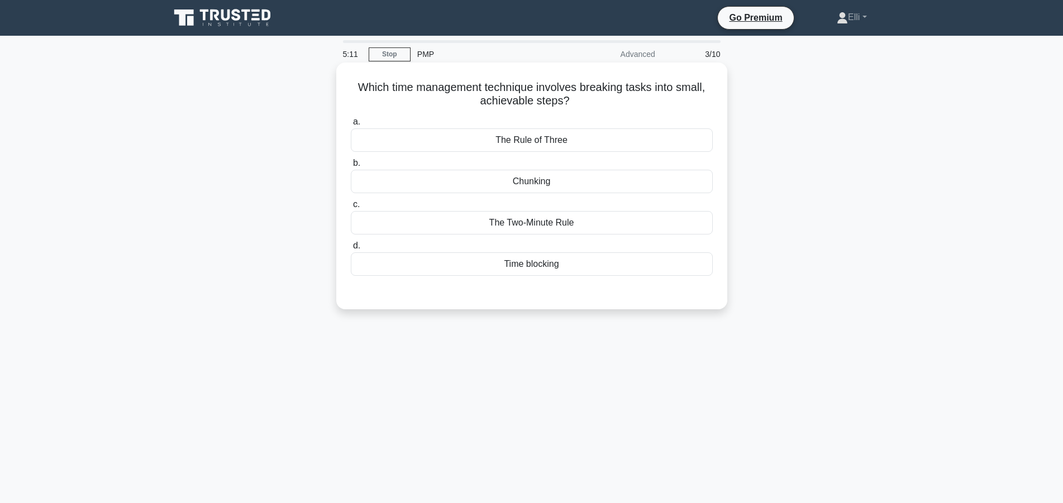
click at [520, 187] on div "Chunking" at bounding box center [532, 181] width 362 height 23
click at [351, 167] on input "b. Chunking" at bounding box center [351, 163] width 0 height 7
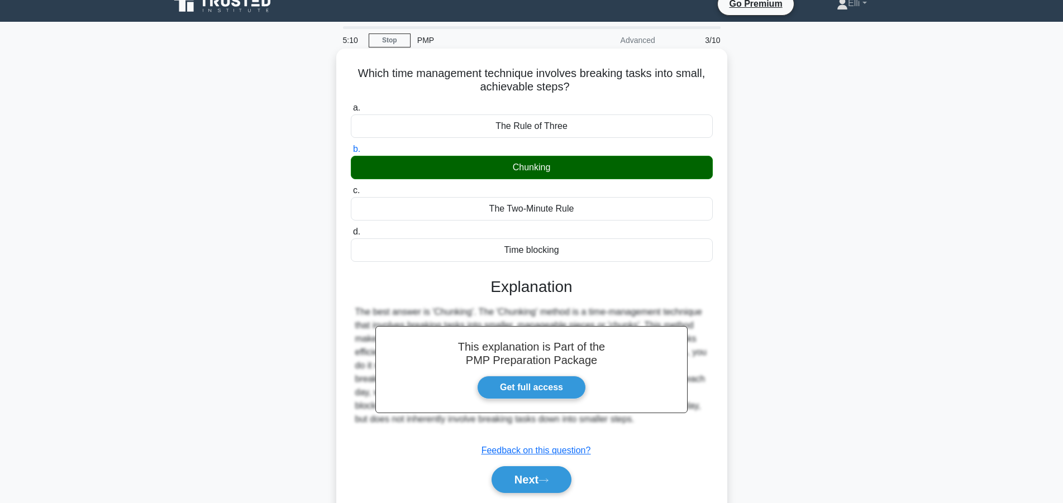
scroll to position [100, 0]
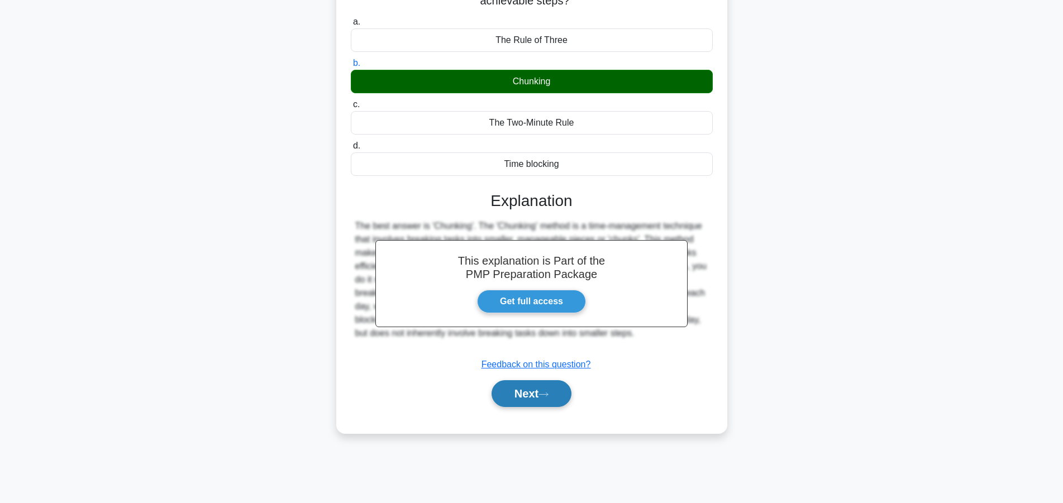
click at [549, 395] on icon at bounding box center [544, 395] width 10 height 6
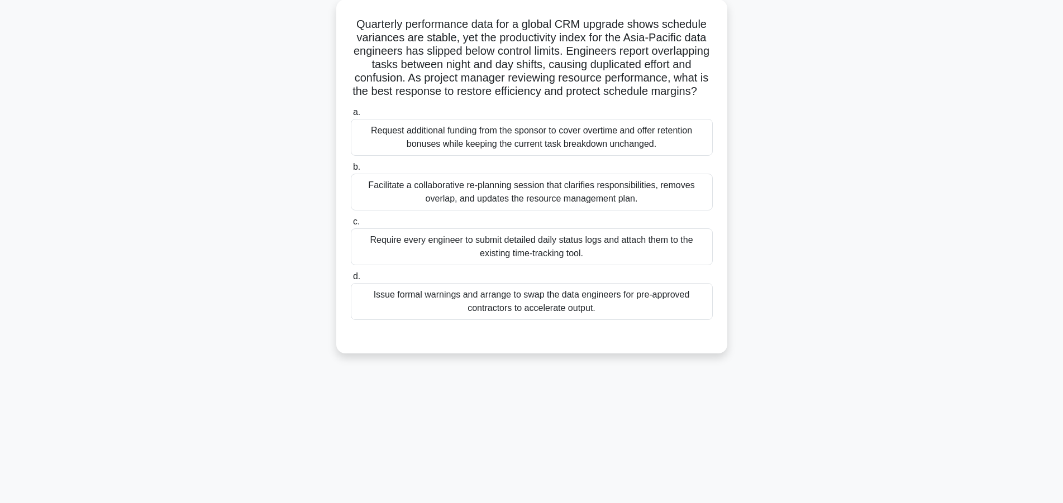
scroll to position [43, 0]
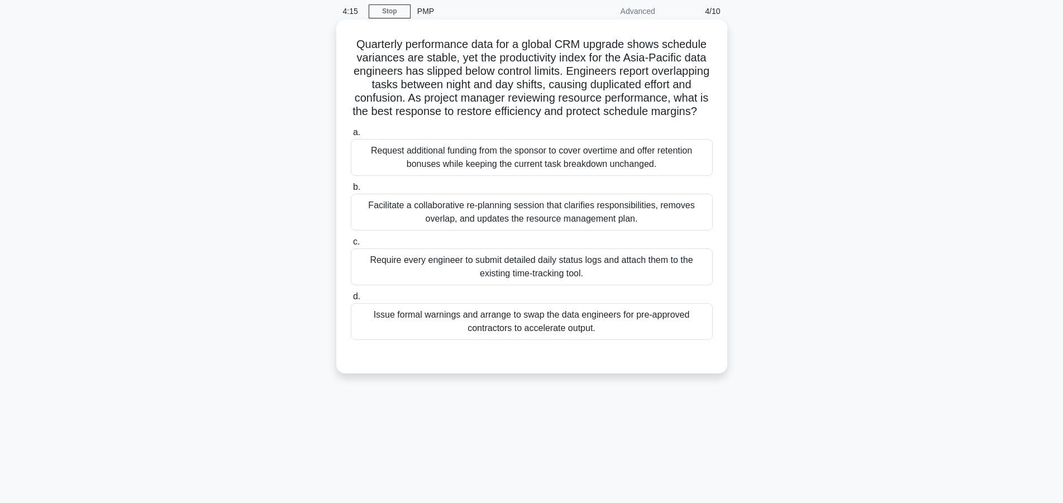
click at [514, 204] on div "Facilitate a collaborative re-planning session that clarifies responsibilities,…" at bounding box center [532, 212] width 362 height 37
click at [351, 191] on input "b. Facilitate a collaborative re-planning session that clarifies responsibiliti…" at bounding box center [351, 187] width 0 height 7
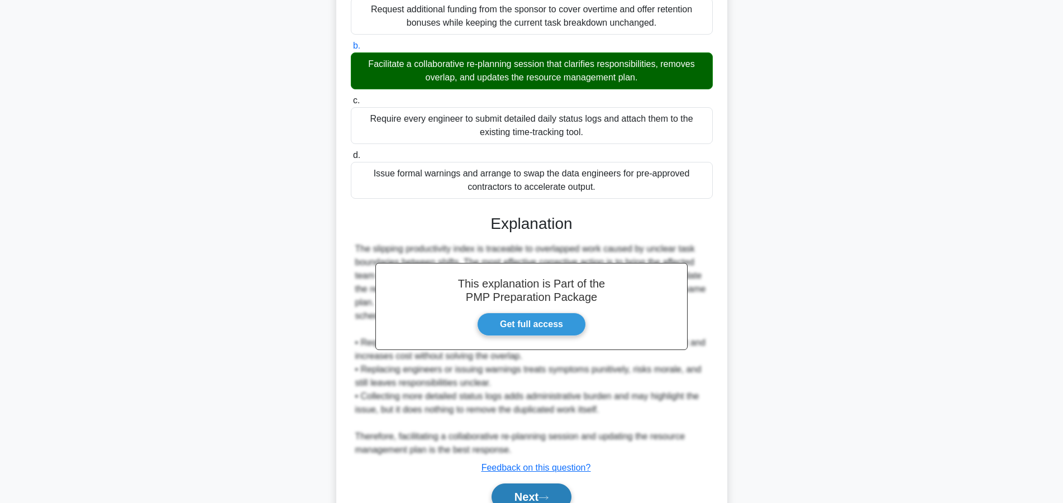
scroll to position [214, 0]
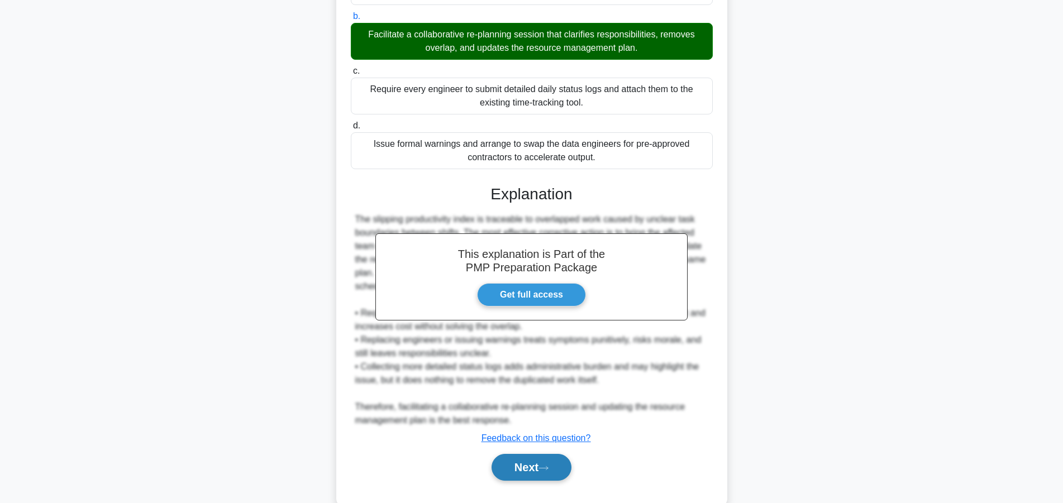
click at [529, 471] on button "Next" at bounding box center [532, 467] width 80 height 27
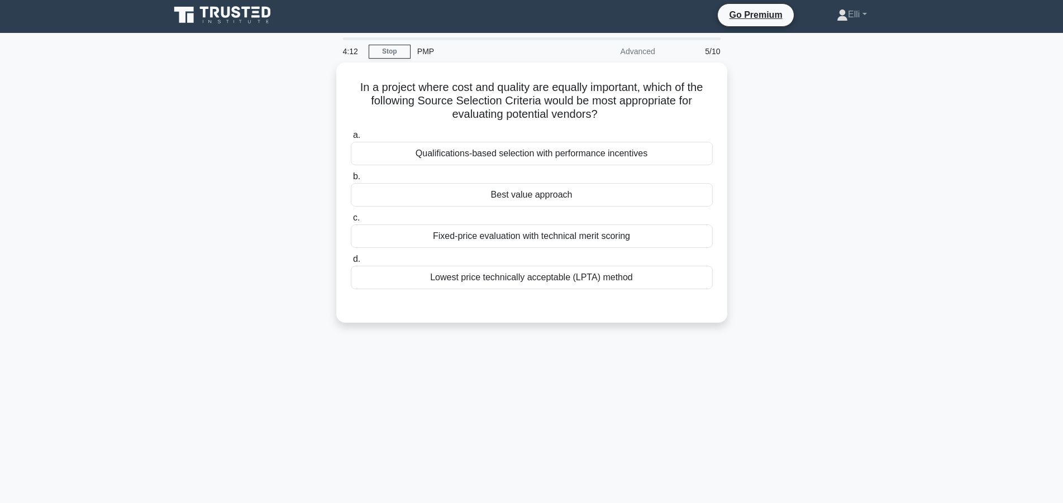
scroll to position [0, 0]
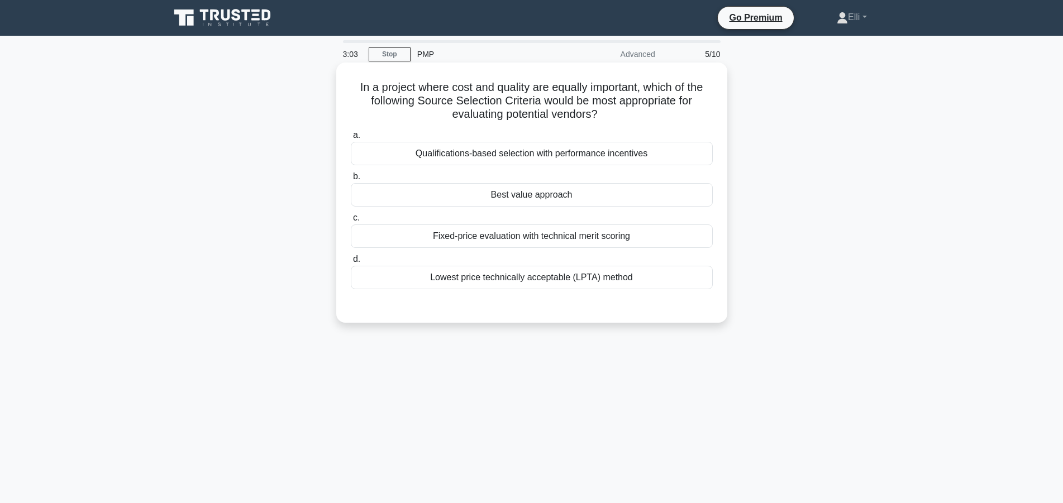
drag, startPoint x: 489, startPoint y: 236, endPoint x: 496, endPoint y: 241, distance: 8.7
click at [493, 241] on div "Fixed-price evaluation with technical merit scoring" at bounding box center [532, 236] width 362 height 23
click at [453, 235] on div "Fixed-price evaluation with technical merit scoring" at bounding box center [532, 236] width 362 height 23
click at [351, 222] on input "c. Fixed-price evaluation with technical merit scoring" at bounding box center [351, 218] width 0 height 7
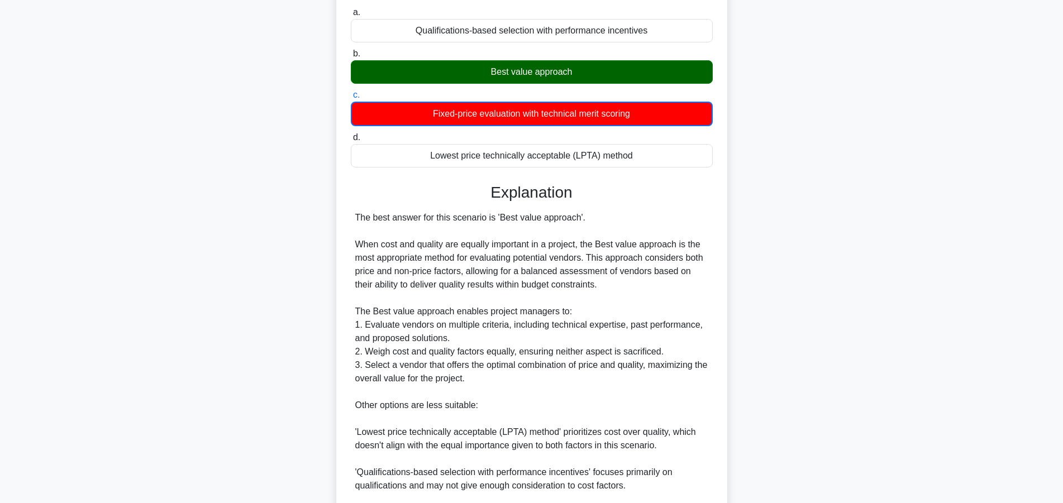
scroll to position [228, 0]
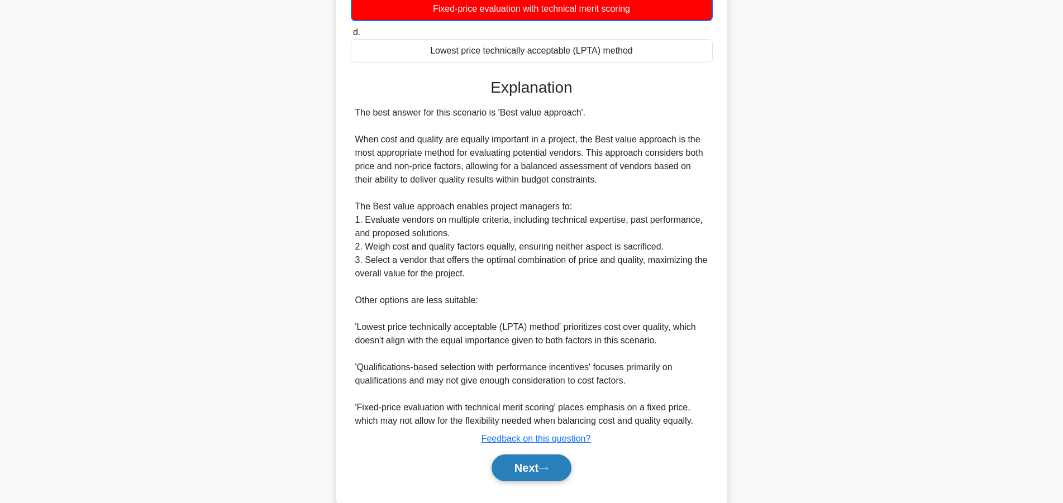
click at [544, 472] on icon at bounding box center [544, 469] width 10 height 6
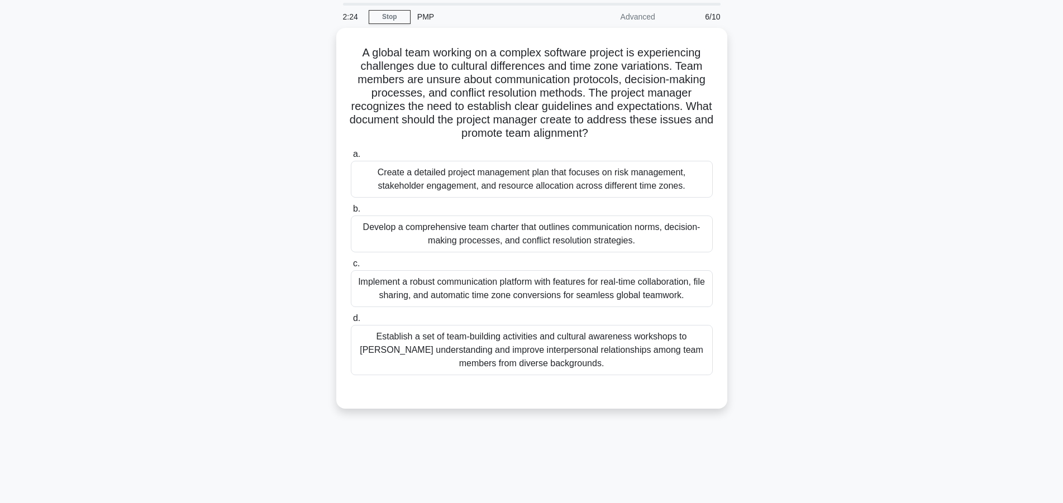
scroll to position [0, 0]
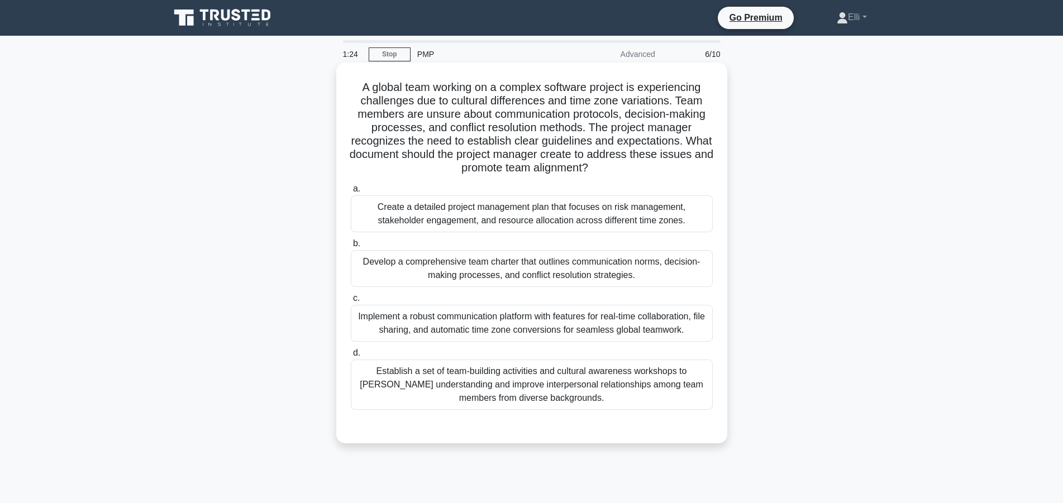
click at [629, 265] on div "Develop a comprehensive team charter that outlines communication norms, decisio…" at bounding box center [532, 268] width 362 height 37
click at [351, 247] on input "b. Develop a comprehensive team charter that outlines communication norms, deci…" at bounding box center [351, 243] width 0 height 7
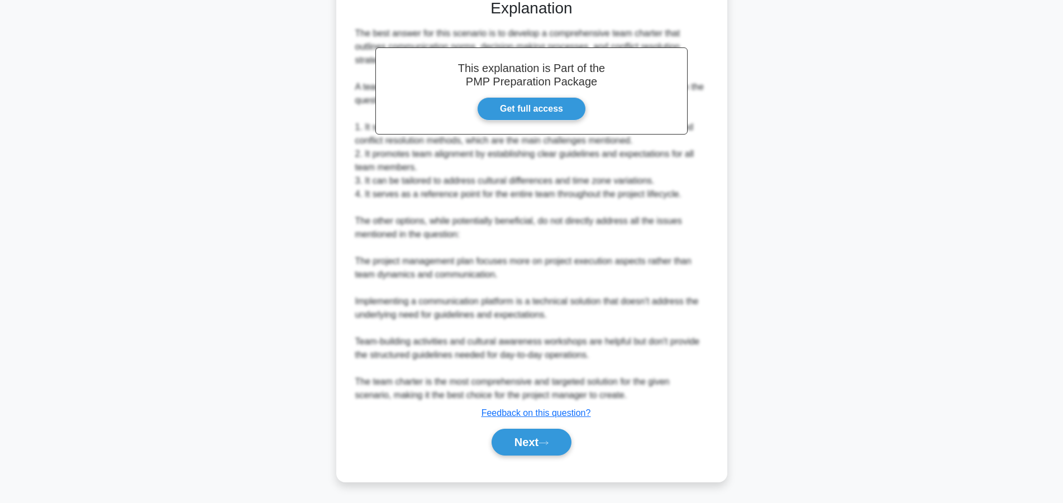
scroll to position [428, 0]
click at [545, 449] on button "Next" at bounding box center [532, 442] width 80 height 27
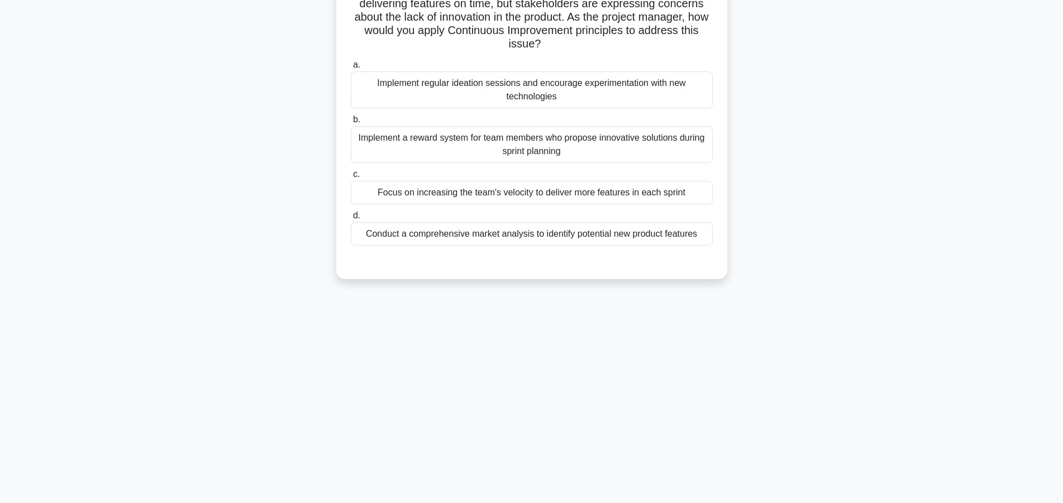
scroll to position [0, 0]
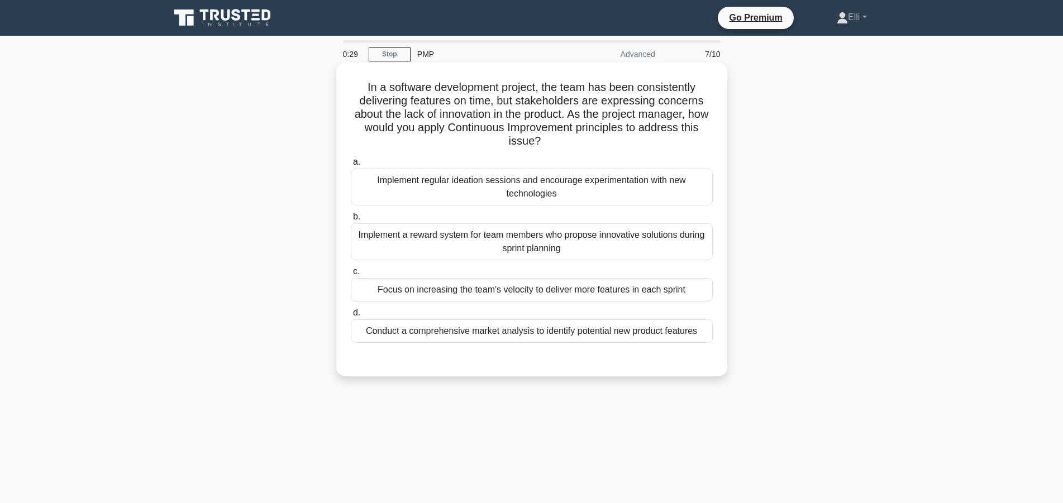
click at [539, 193] on div "Implement regular ideation sessions and encourage experimentation with new tech…" at bounding box center [532, 187] width 362 height 37
click at [351, 166] on input "a. Implement regular ideation sessions and encourage experimentation with new t…" at bounding box center [351, 162] width 0 height 7
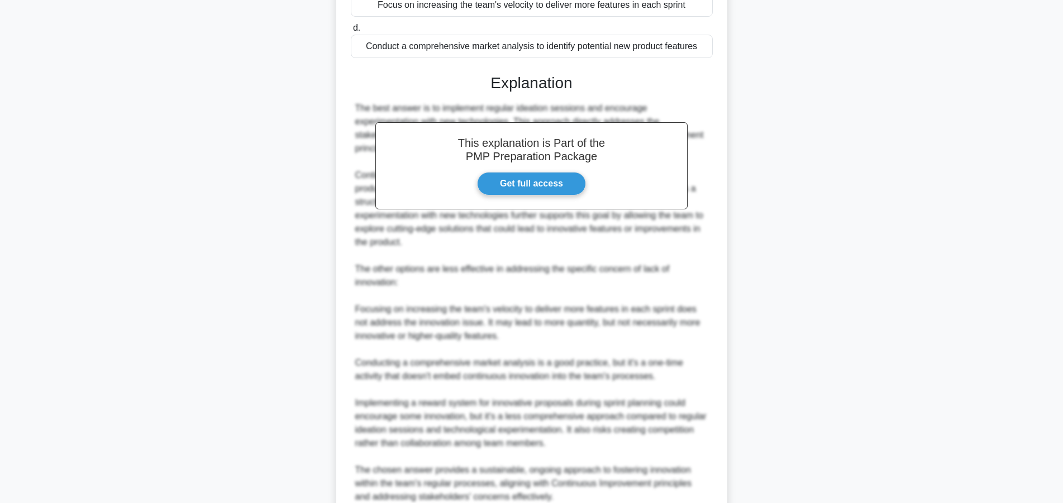
scroll to position [388, 0]
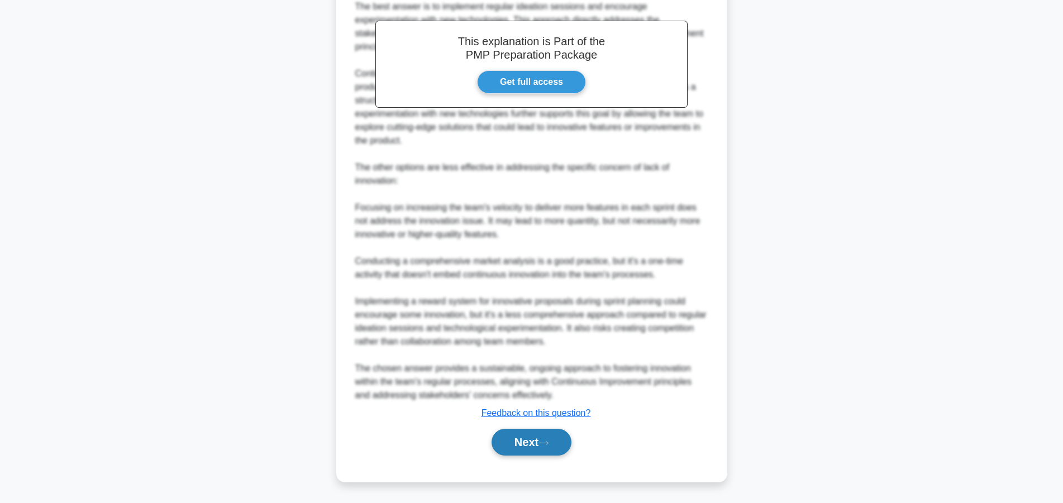
click at [529, 438] on button "Next" at bounding box center [532, 442] width 80 height 27
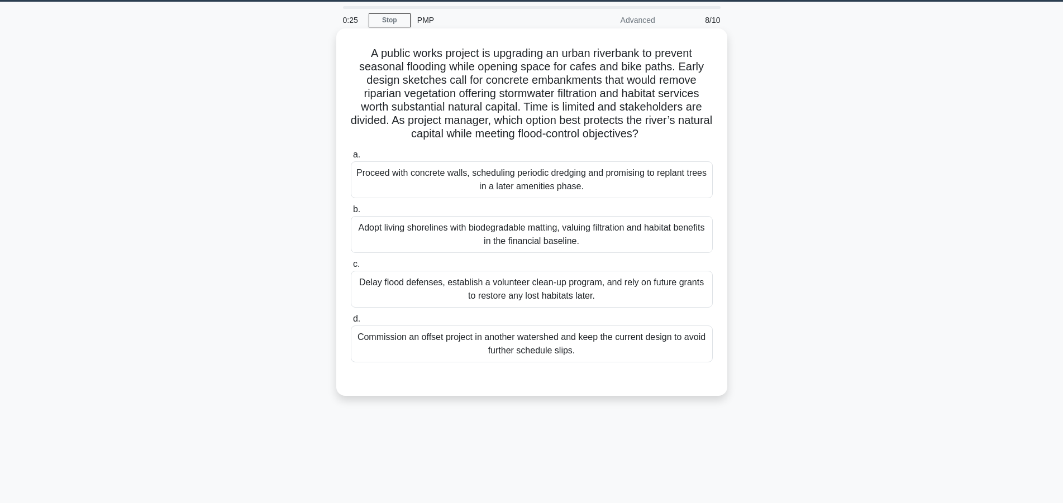
scroll to position [0, 0]
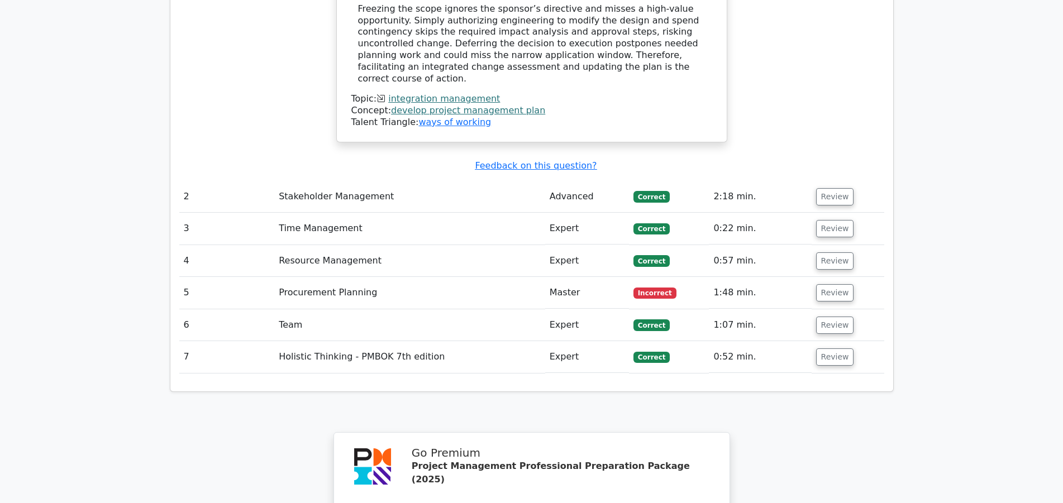
scroll to position [1482, 0]
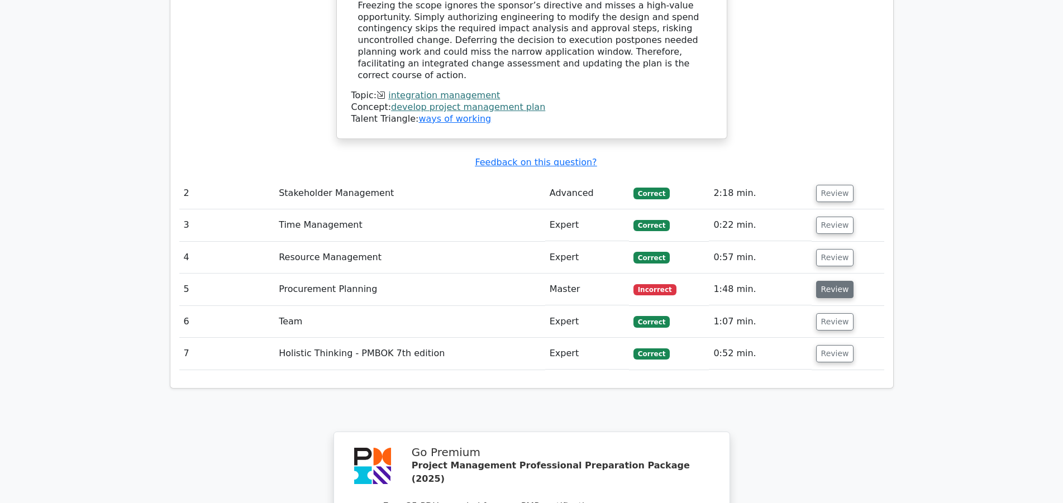
click at [840, 281] on button "Review" at bounding box center [835, 289] width 38 height 17
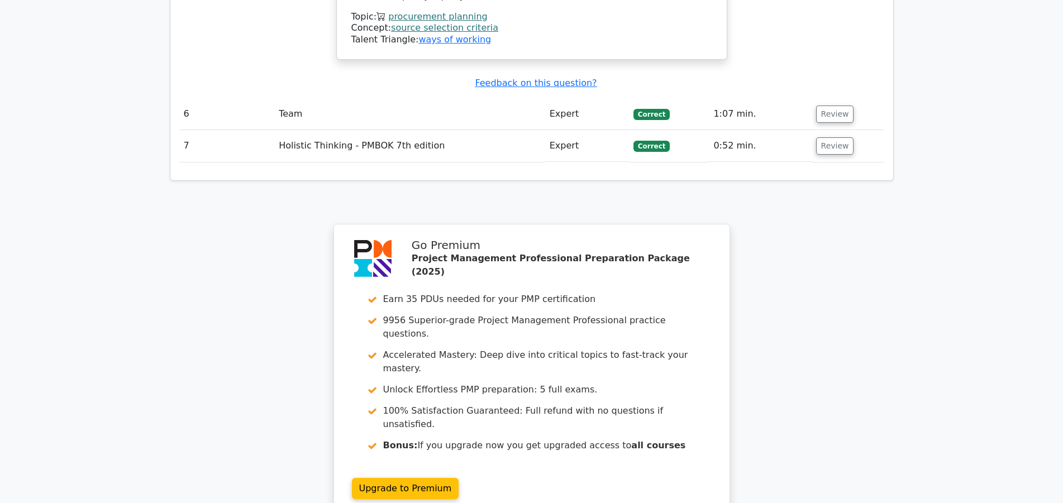
scroll to position [2445, 0]
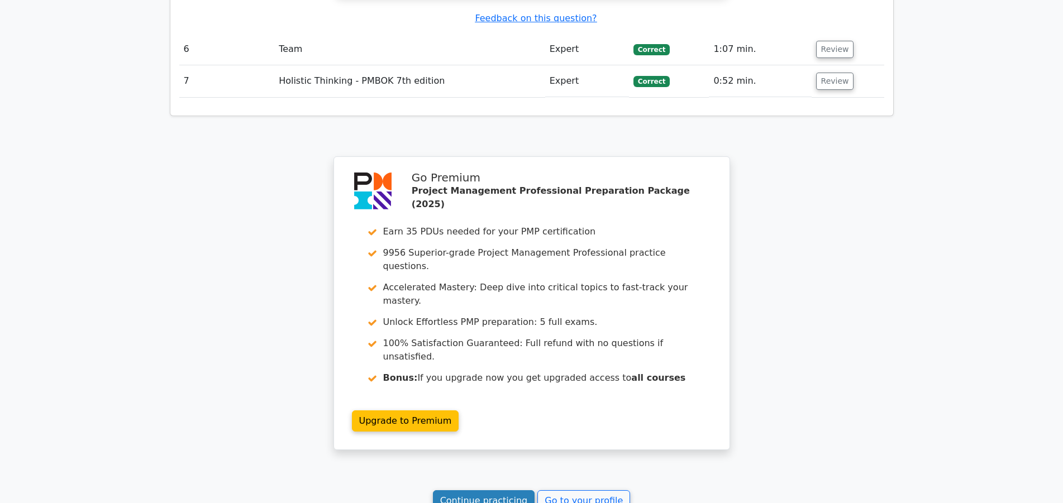
click at [486, 491] on link "Continue practicing" at bounding box center [484, 501] width 102 height 21
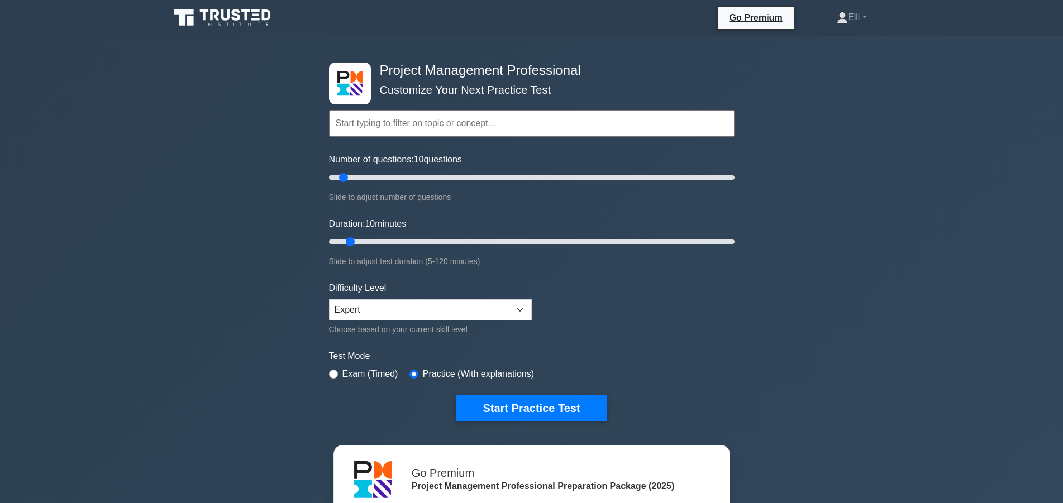
scroll to position [228, 0]
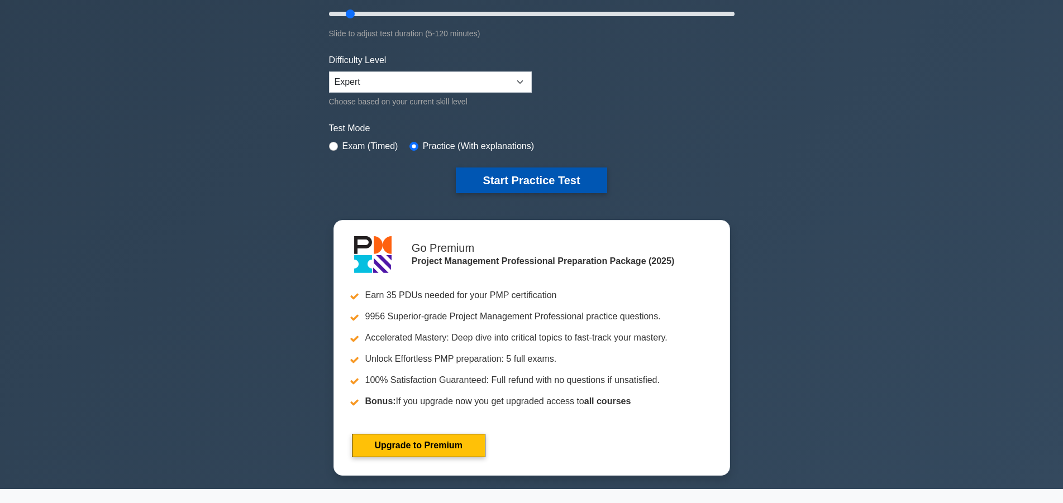
click at [536, 185] on button "Start Practice Test" at bounding box center [531, 181] width 151 height 26
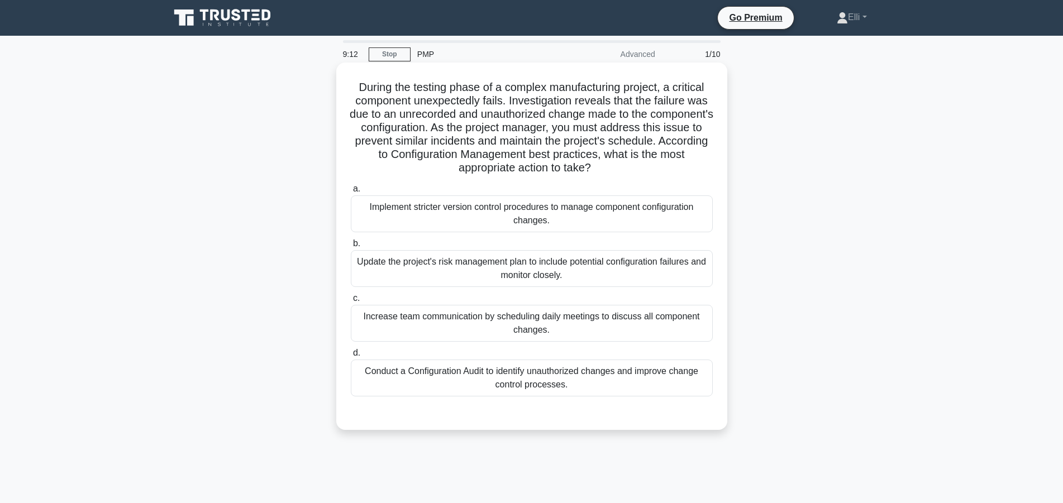
click at [434, 270] on div "Update the project's risk management plan to include potential configuration fa…" at bounding box center [532, 268] width 362 height 37
click at [351, 247] on input "b. Update the project's risk management plan to include potential configuration…" at bounding box center [351, 243] width 0 height 7
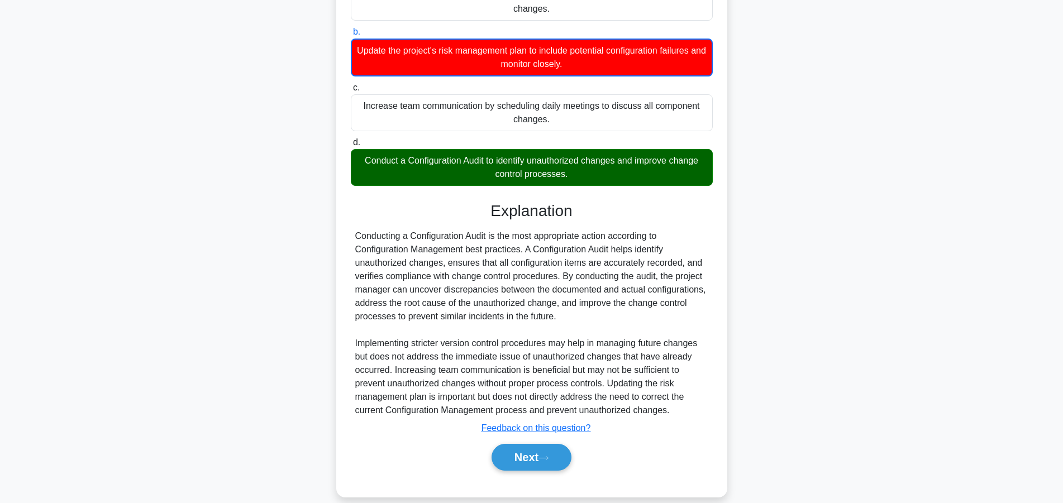
scroll to position [228, 0]
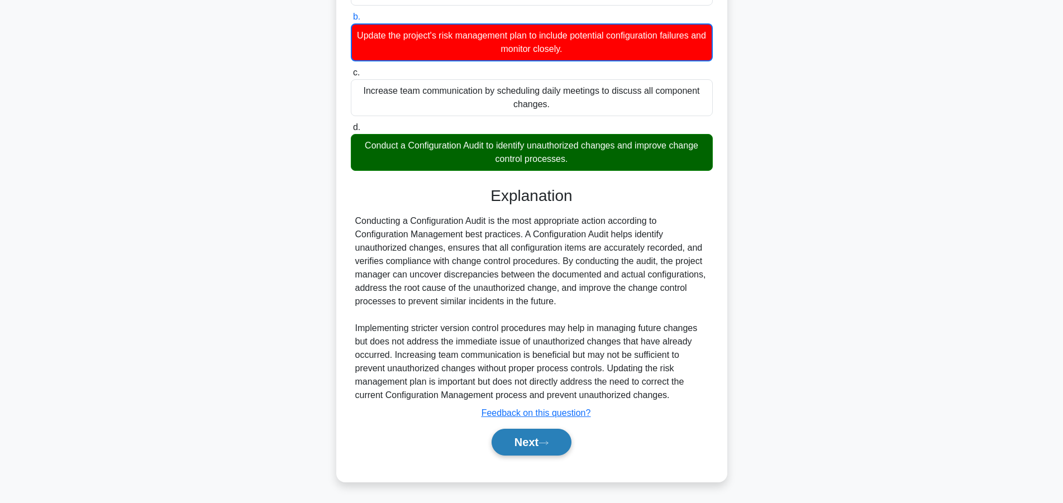
click at [514, 449] on button "Next" at bounding box center [532, 442] width 80 height 27
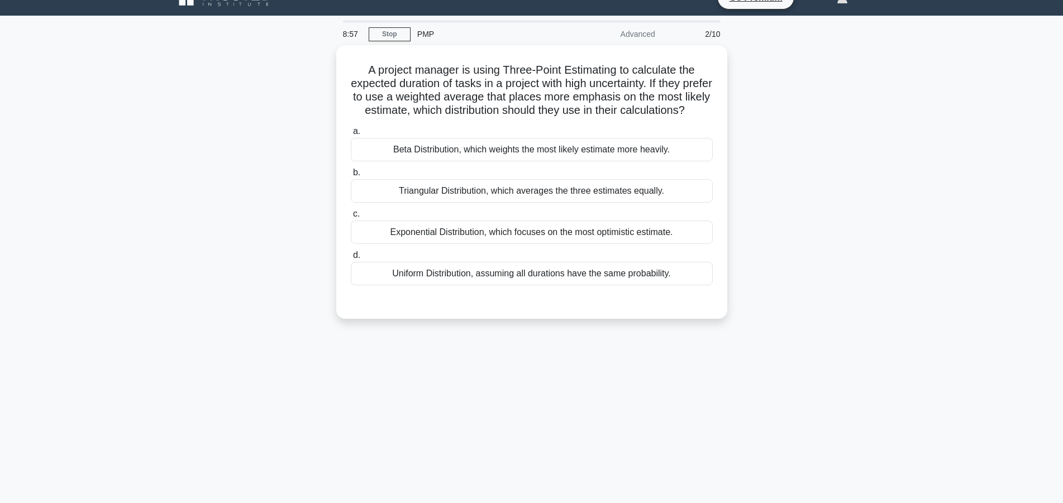
scroll to position [0, 0]
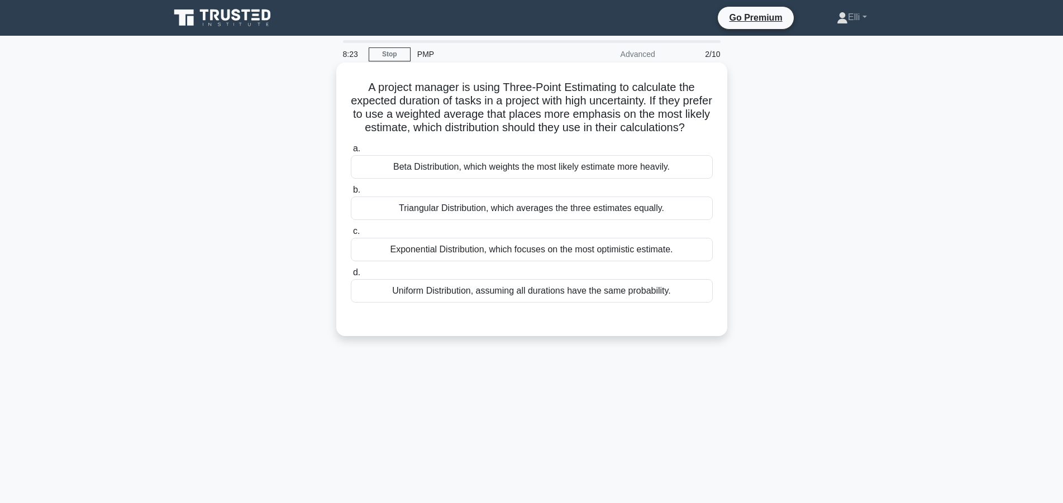
click at [568, 220] on div "Triangular Distribution, which averages the three estimates equally." at bounding box center [532, 208] width 362 height 23
click at [351, 194] on input "b. Triangular Distribution, which averages the three estimates equally." at bounding box center [351, 190] width 0 height 7
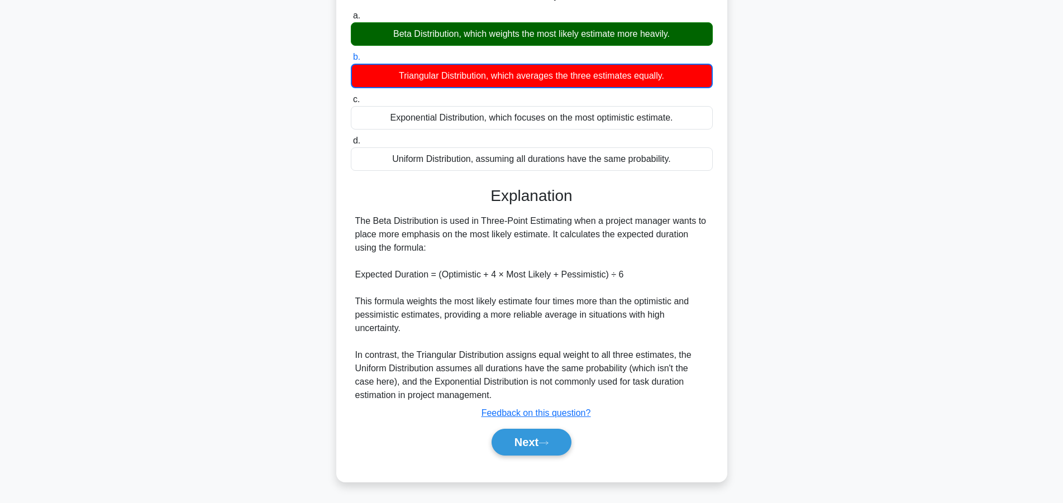
scroll to position [147, 0]
click at [531, 446] on button "Next" at bounding box center [532, 442] width 80 height 27
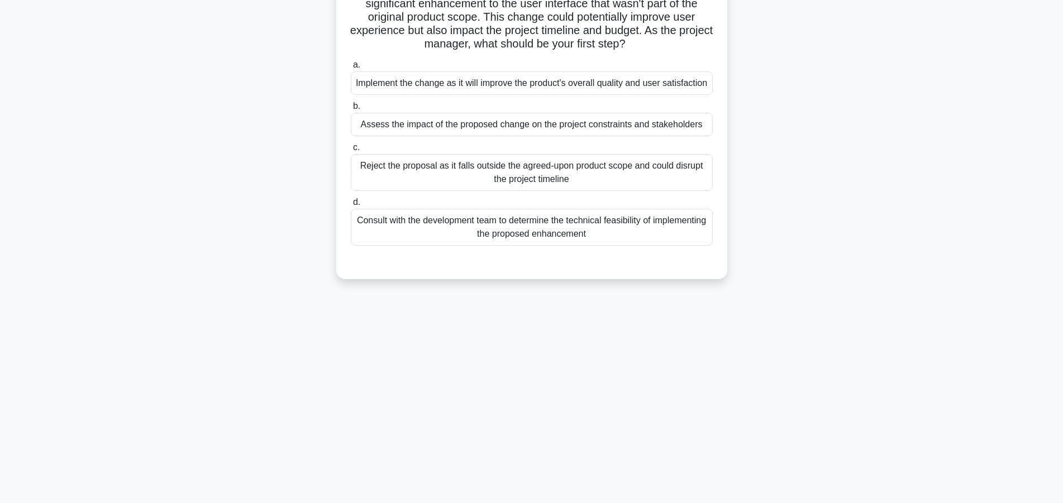
scroll to position [0, 0]
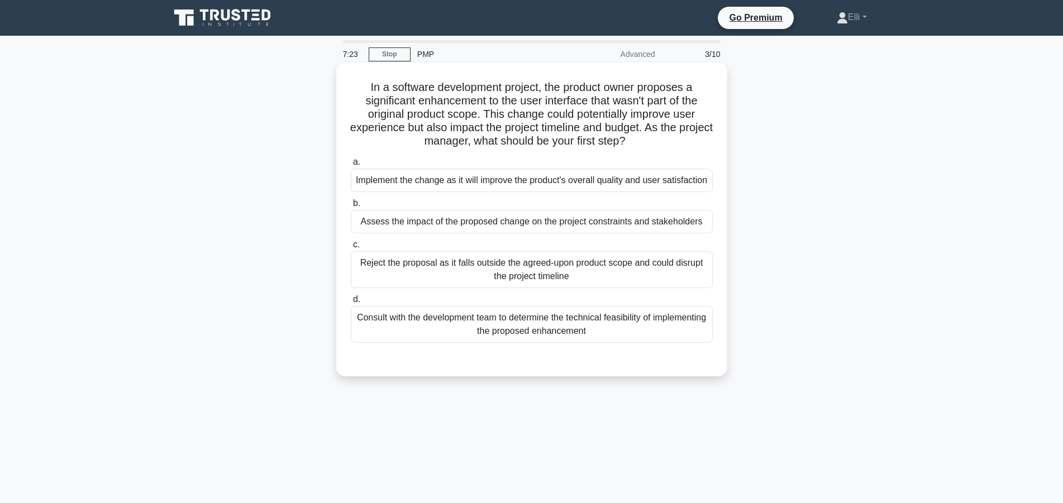
click at [596, 234] on div "Assess the impact of the proposed change on the project constraints and stakeho…" at bounding box center [532, 221] width 362 height 23
click at [351, 207] on input "b. Assess the impact of the proposed change on the project constraints and stak…" at bounding box center [351, 203] width 0 height 7
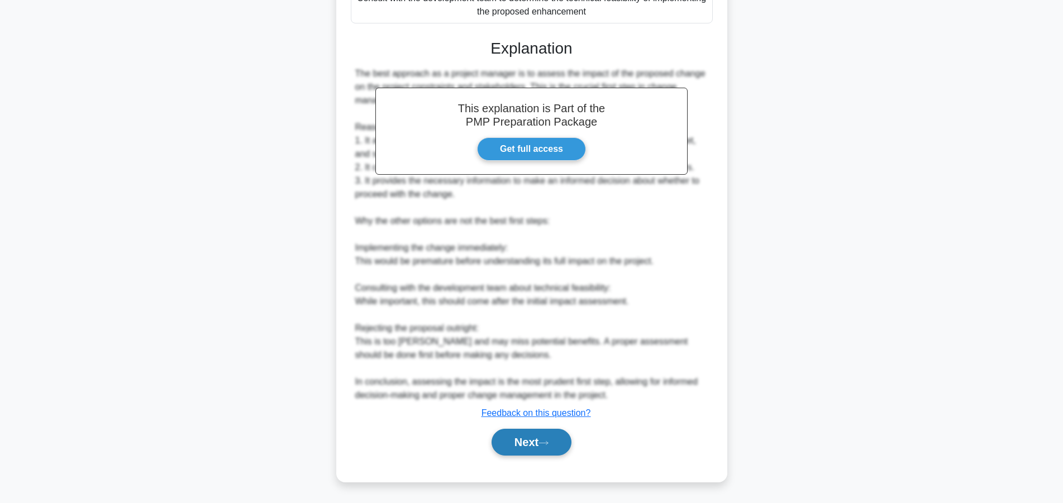
click at [525, 436] on button "Next" at bounding box center [532, 442] width 80 height 27
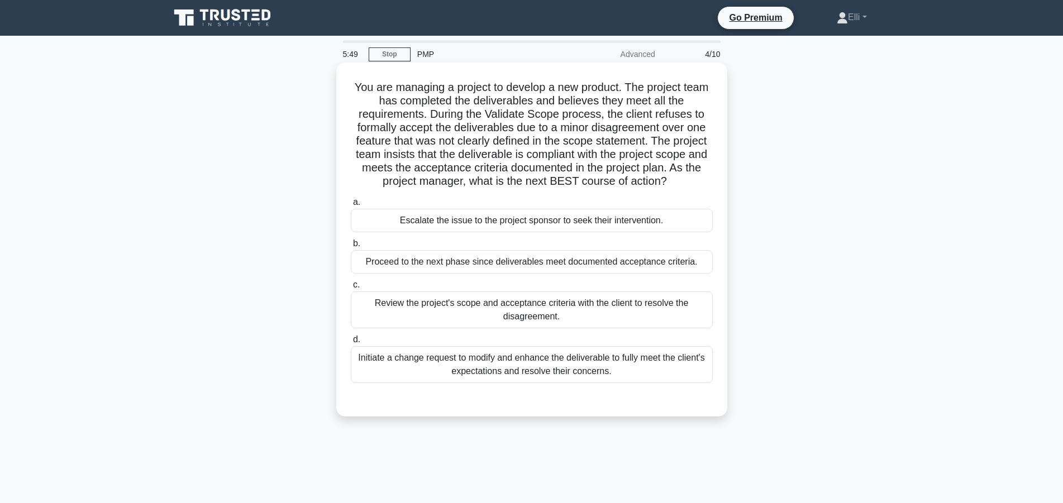
click at [635, 318] on div "Review the project's scope and acceptance criteria with the client to resolve t…" at bounding box center [532, 310] width 362 height 37
click at [351, 289] on input "c. Review the project's scope and acceptance criteria with the client to resolv…" at bounding box center [351, 285] width 0 height 7
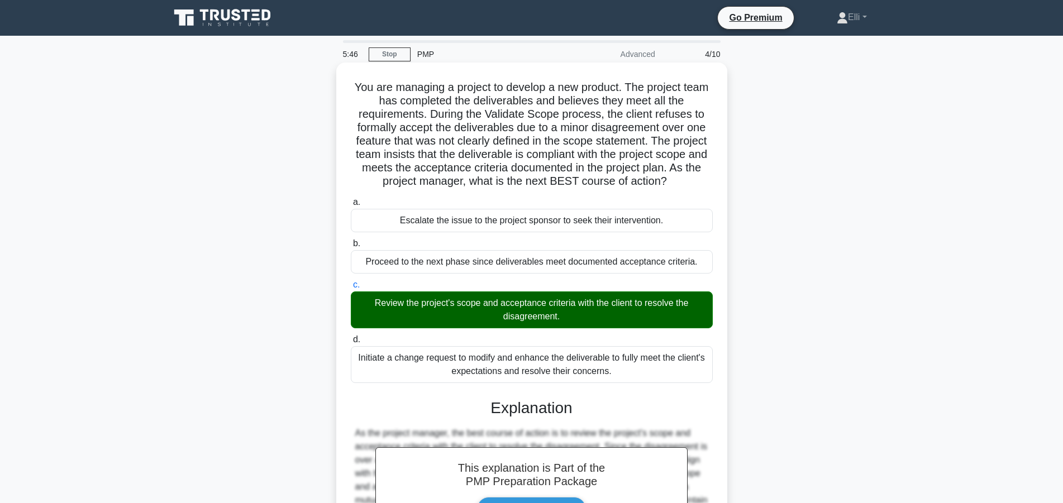
scroll to position [160, 0]
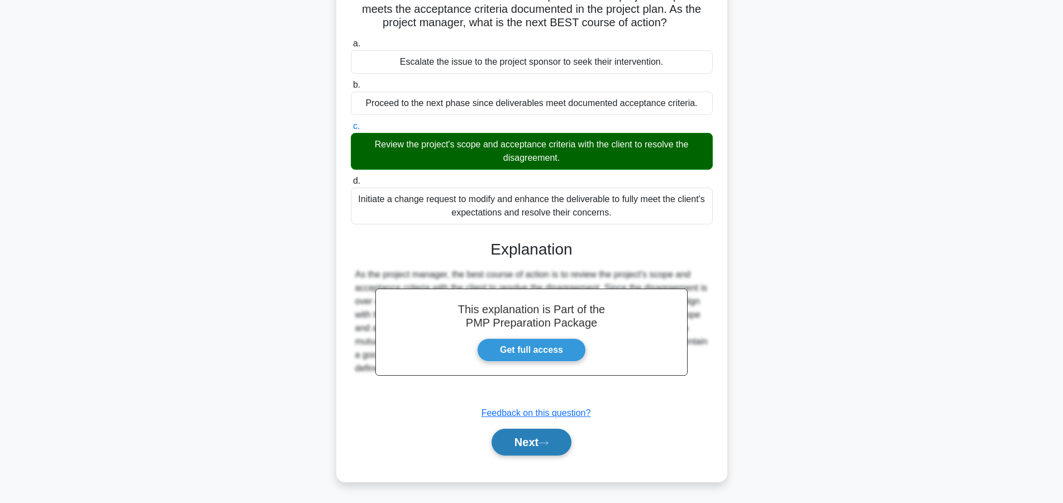
click at [553, 439] on button "Next" at bounding box center [532, 442] width 80 height 27
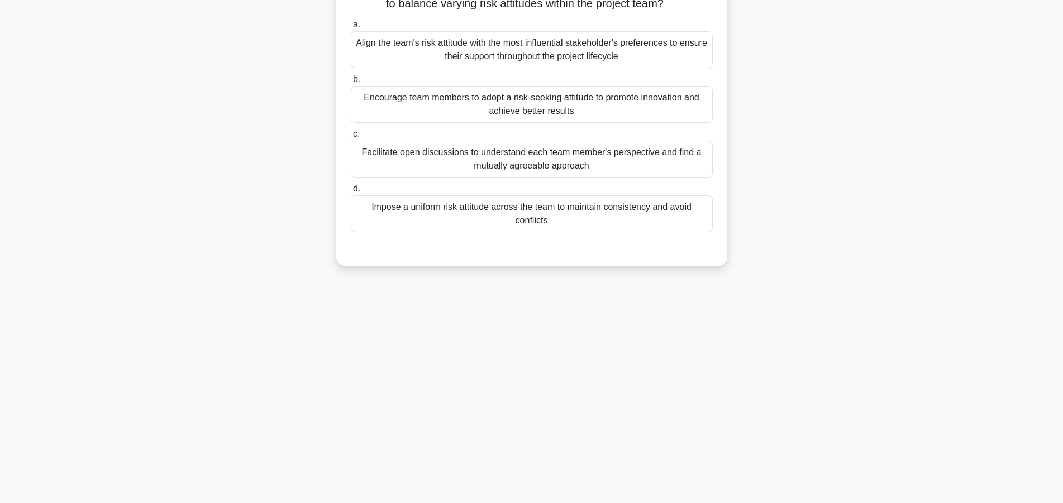
scroll to position [0, 0]
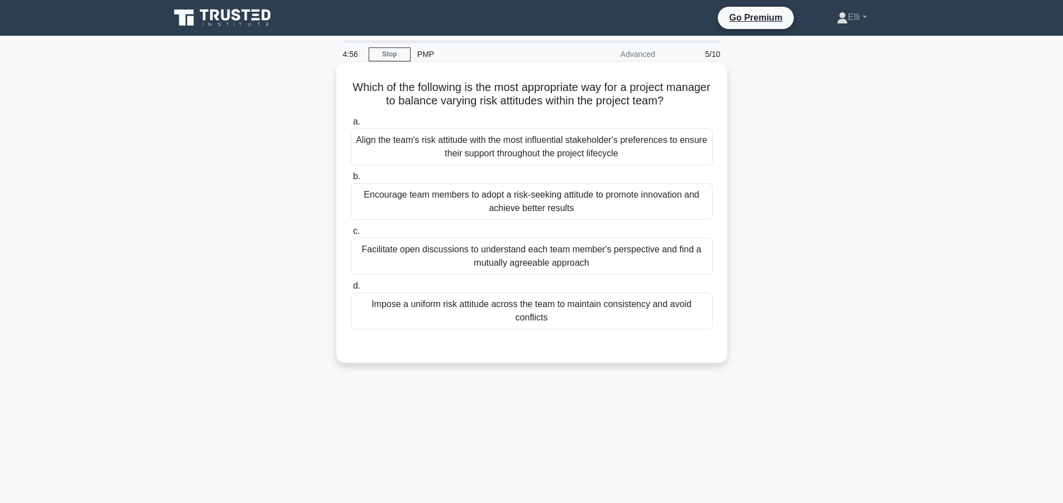
click at [463, 154] on div "Align the team's risk attitude with the most influential stakeholder's preferen…" at bounding box center [532, 146] width 362 height 37
click at [351, 126] on input "a. Align the team's risk attitude with the most influential stakeholder's prefe…" at bounding box center [351, 121] width 0 height 7
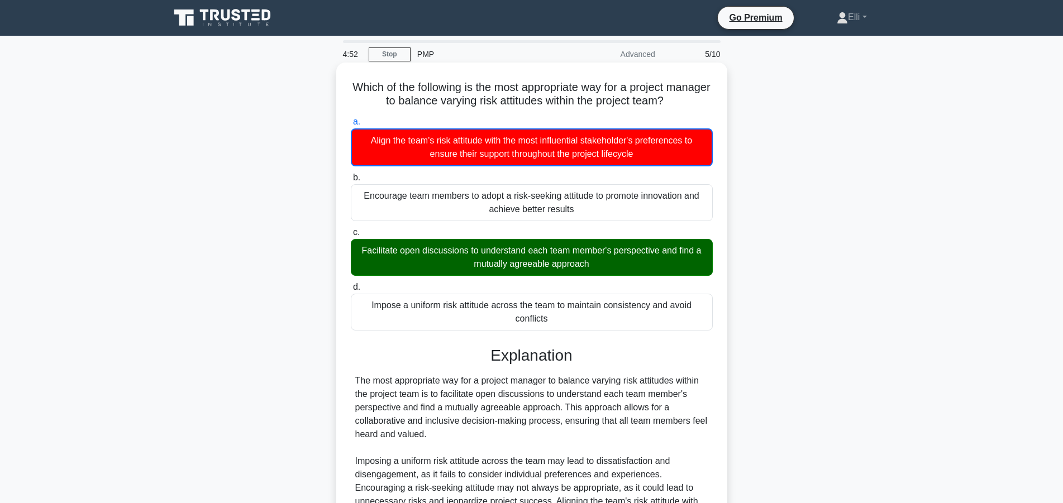
scroll to position [134, 0]
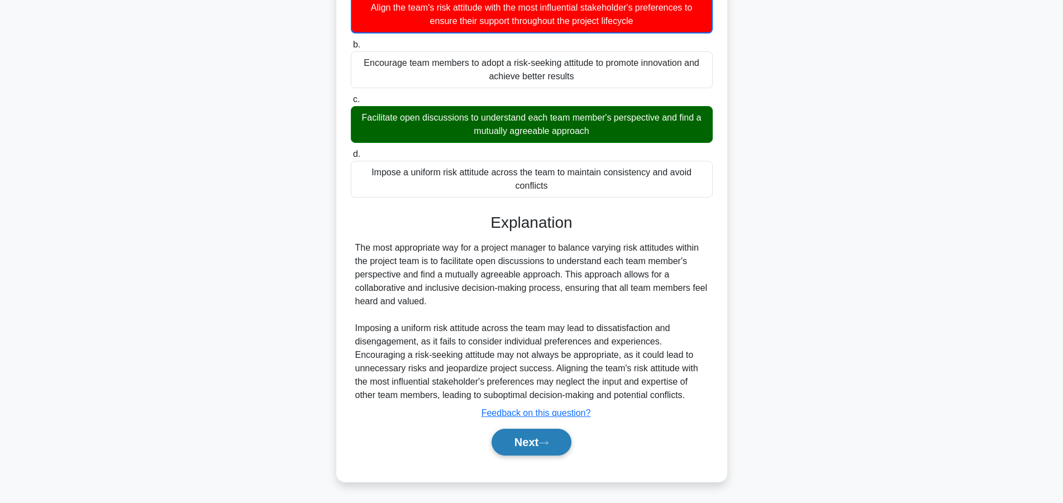
click at [560, 439] on button "Next" at bounding box center [532, 442] width 80 height 27
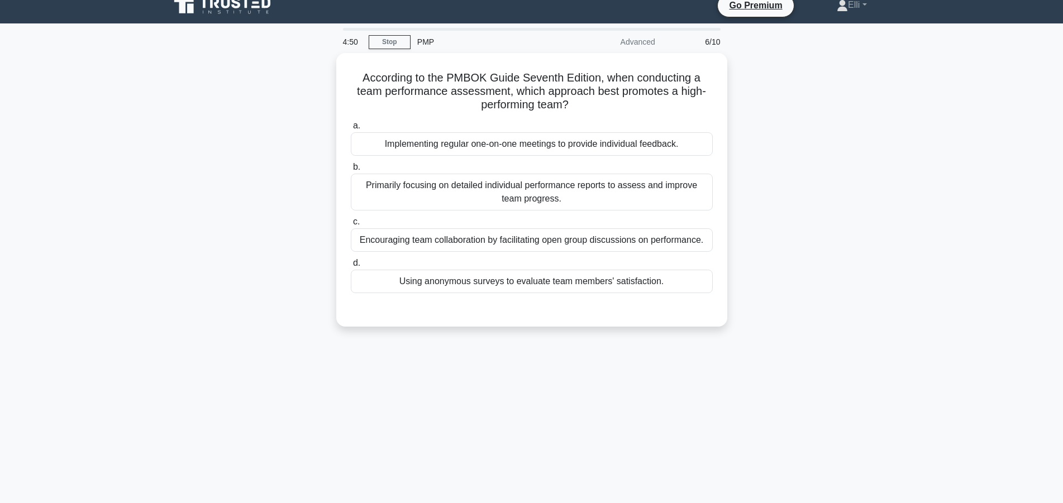
scroll to position [0, 0]
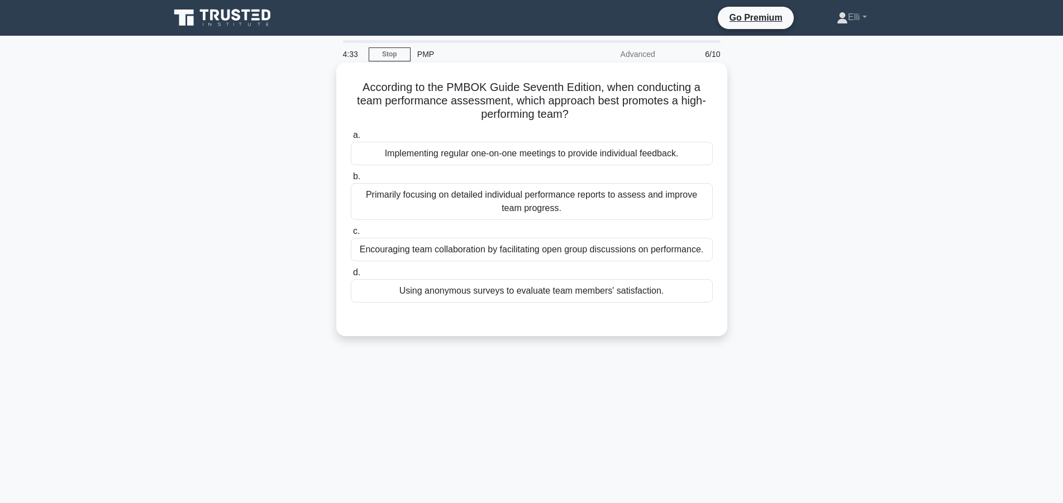
click at [624, 251] on div "Encouraging team collaboration by facilitating open group discussions on perfor…" at bounding box center [532, 249] width 362 height 23
click at [351, 235] on input "c. Encouraging team collaboration by facilitating open group discussions on per…" at bounding box center [351, 231] width 0 height 7
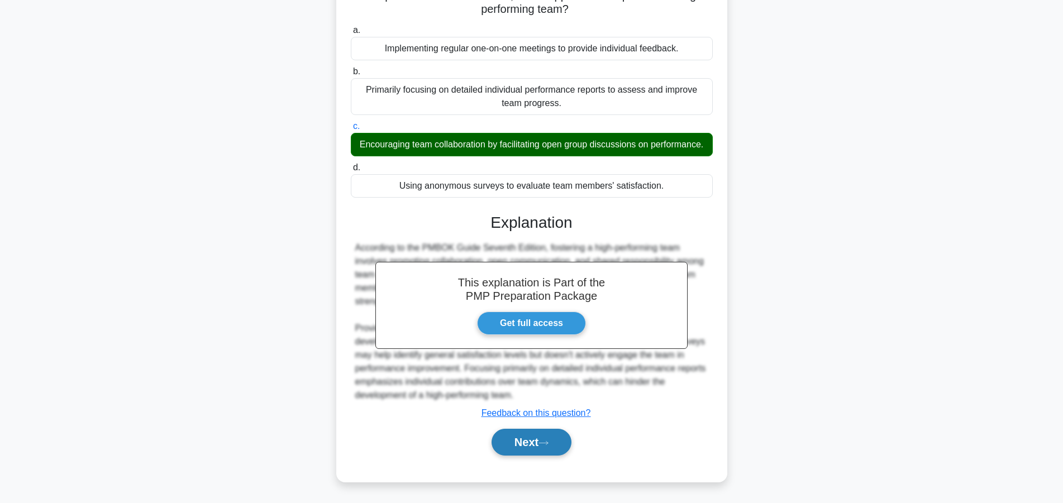
click at [507, 432] on button "Next" at bounding box center [532, 442] width 80 height 27
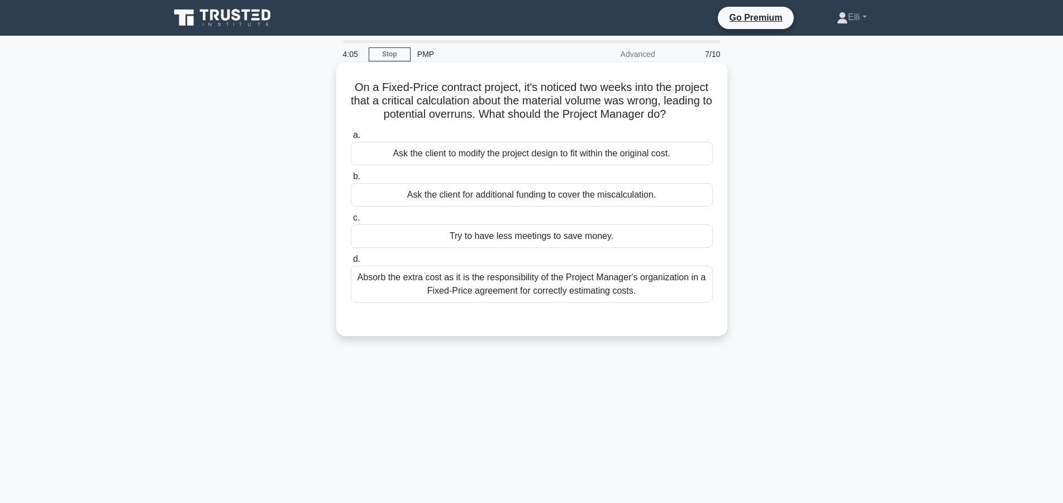
click at [607, 199] on div "Ask the client for additional funding to cover the miscalculation." at bounding box center [532, 194] width 362 height 23
click at [351, 180] on input "b. Ask the client for additional funding to cover the miscalculation." at bounding box center [351, 176] width 0 height 7
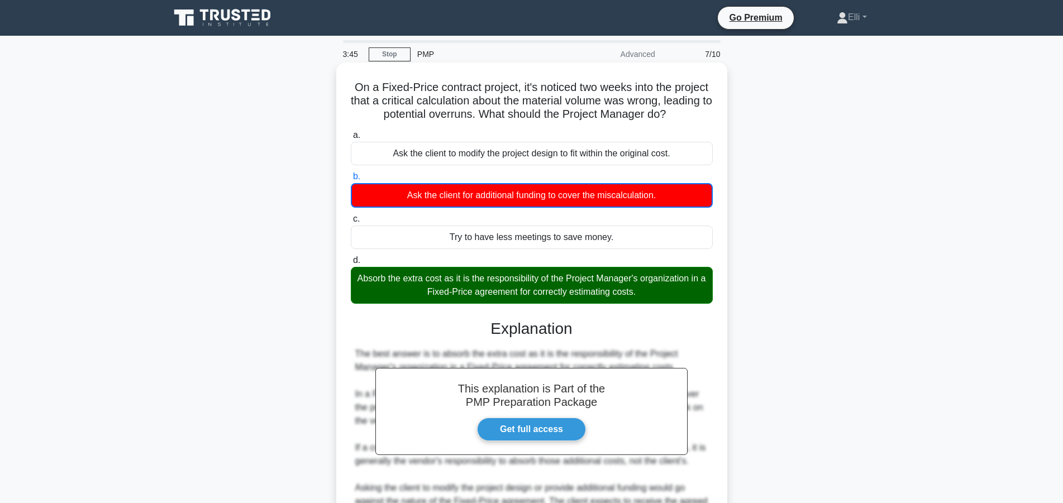
drag, startPoint x: 644, startPoint y: 297, endPoint x: 358, endPoint y: 278, distance: 286.6
click at [358, 278] on div "Absorb the extra cost as it is the responsibility of the Project Manager's orga…" at bounding box center [532, 285] width 362 height 37
copy div "Absorb the extra cost as it is the responsibility of the Project Manager's orga…"
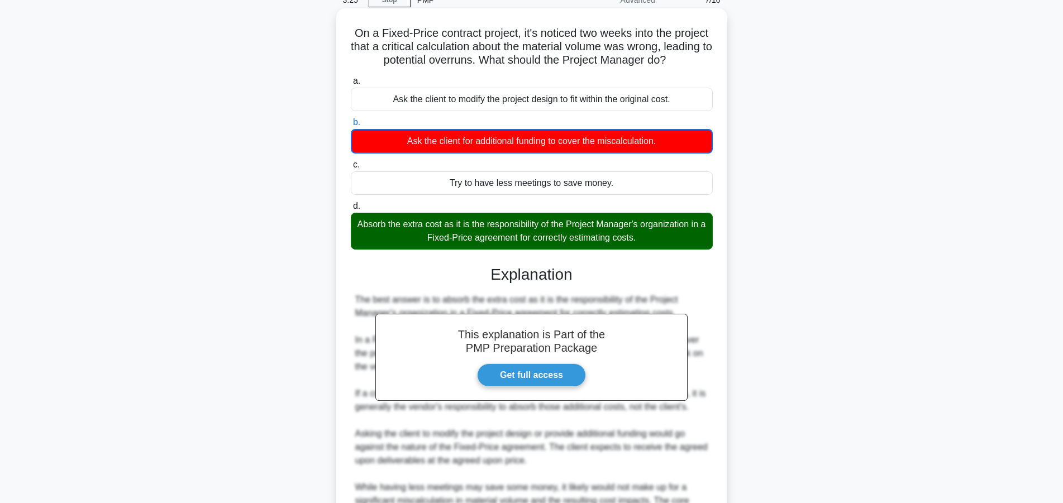
scroll to position [174, 0]
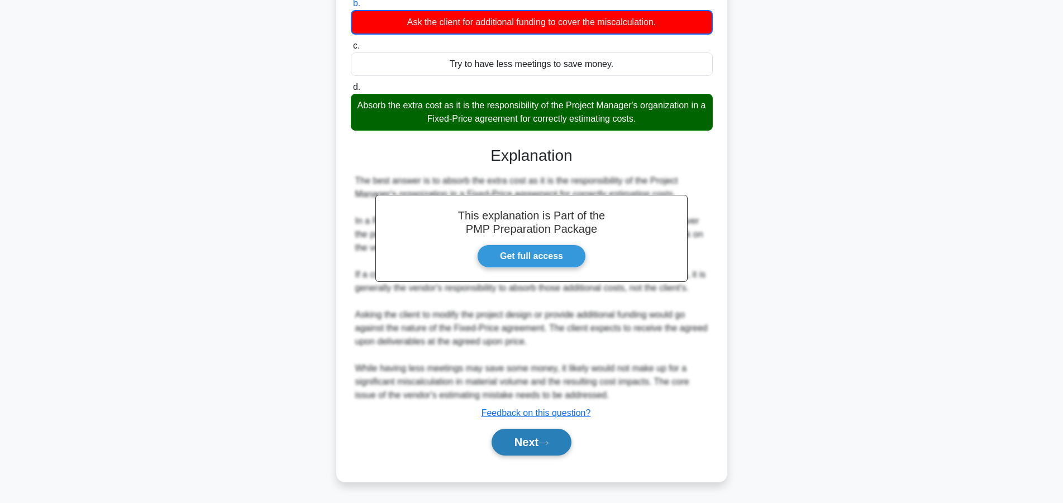
click at [500, 442] on button "Next" at bounding box center [532, 442] width 80 height 27
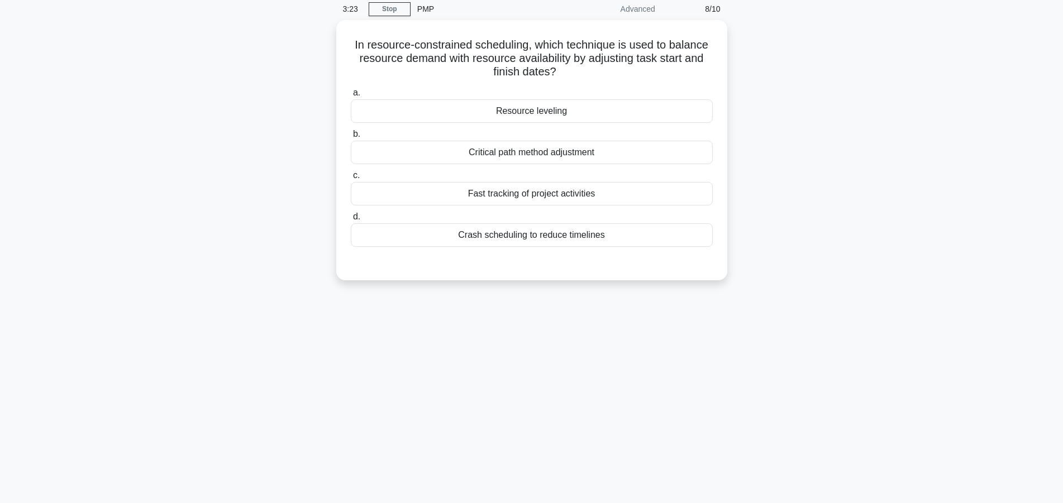
scroll to position [0, 0]
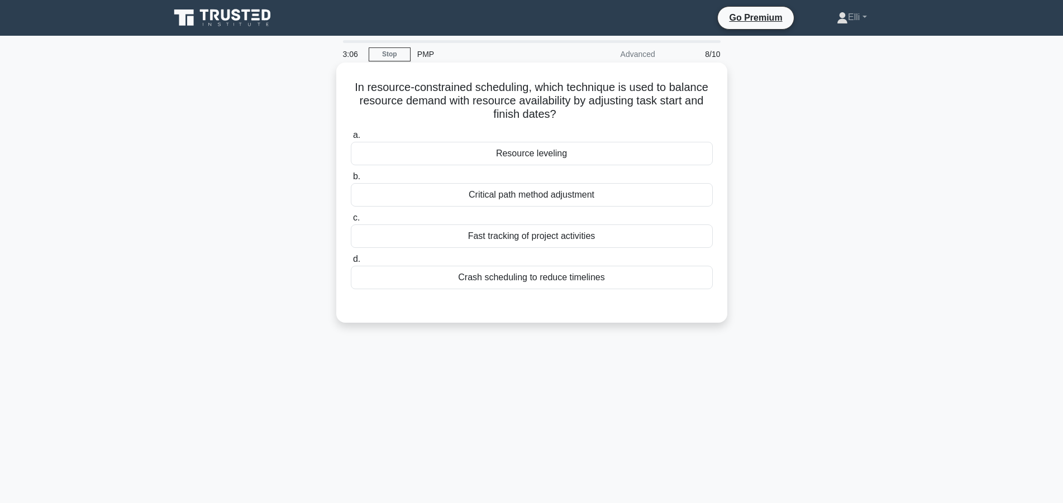
click at [553, 163] on div "Resource leveling" at bounding box center [532, 153] width 362 height 23
click at [351, 139] on input "a. Resource leveling" at bounding box center [351, 135] width 0 height 7
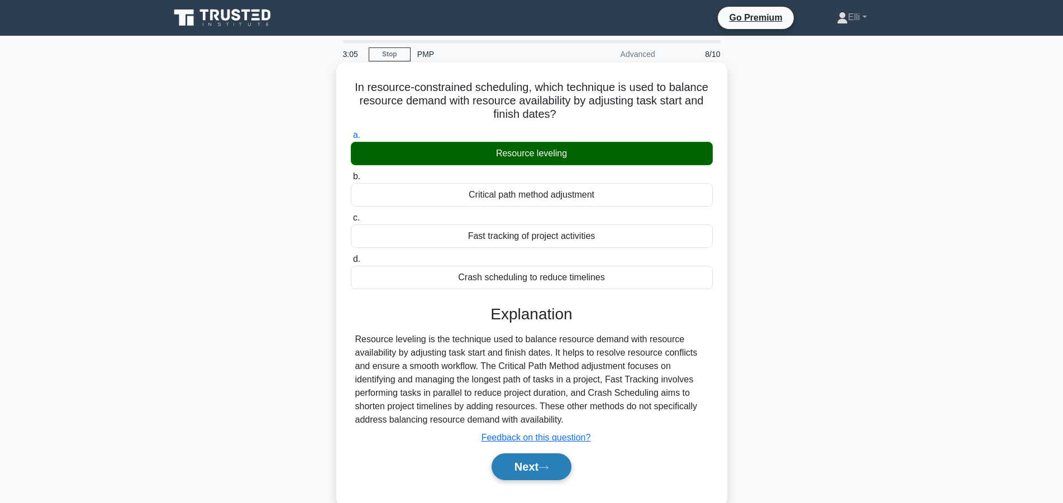
click at [525, 472] on button "Next" at bounding box center [532, 467] width 80 height 27
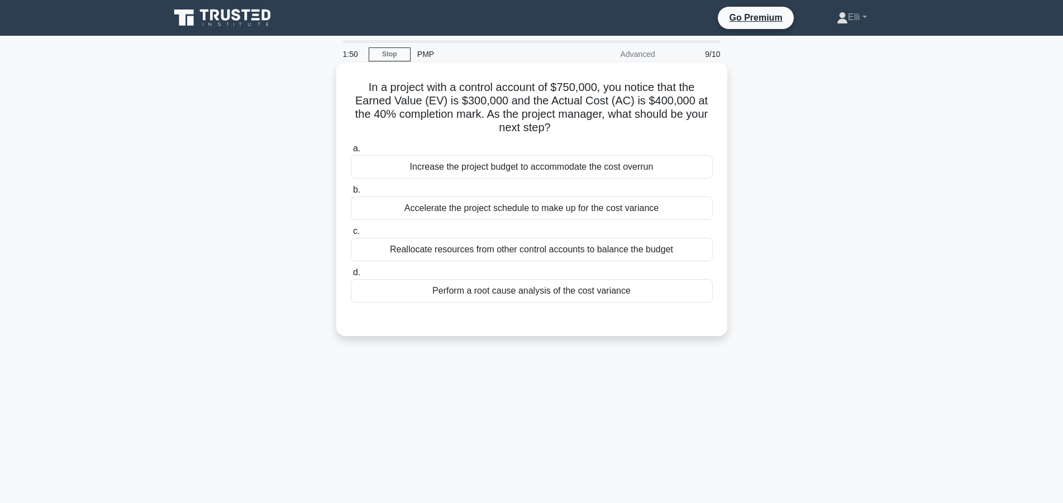
click at [560, 171] on div "Increase the project budget to accommodate the cost overrun" at bounding box center [532, 166] width 362 height 23
click at [351, 153] on input "a. Increase the project budget to accommodate the cost overrun" at bounding box center [351, 148] width 0 height 7
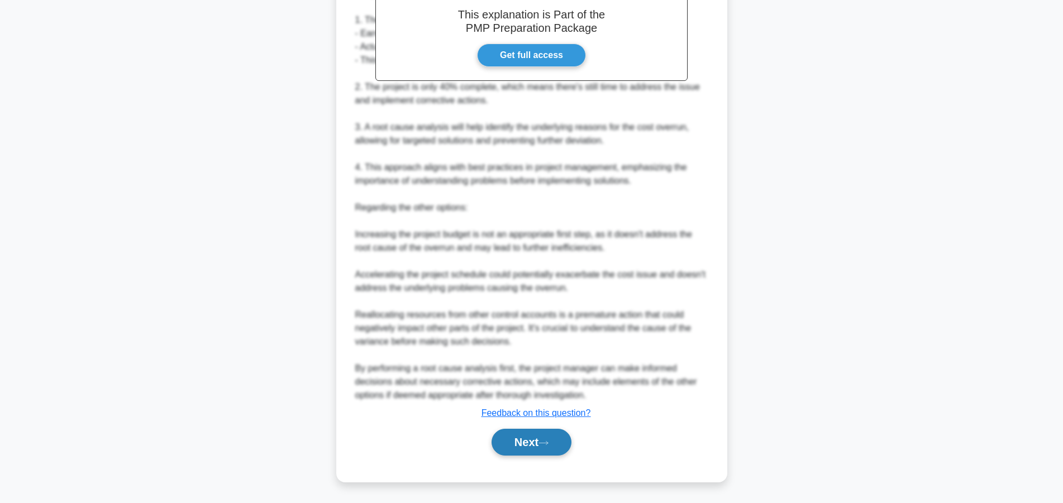
click at [553, 440] on button "Next" at bounding box center [532, 442] width 80 height 27
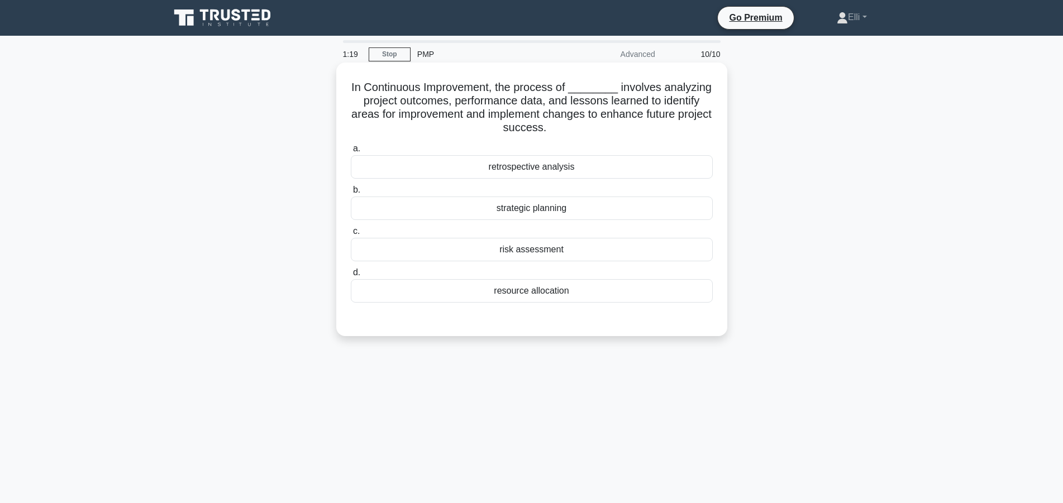
click at [562, 160] on div "retrospective analysis" at bounding box center [532, 166] width 362 height 23
click at [351, 153] on input "a. retrospective analysis" at bounding box center [351, 148] width 0 height 7
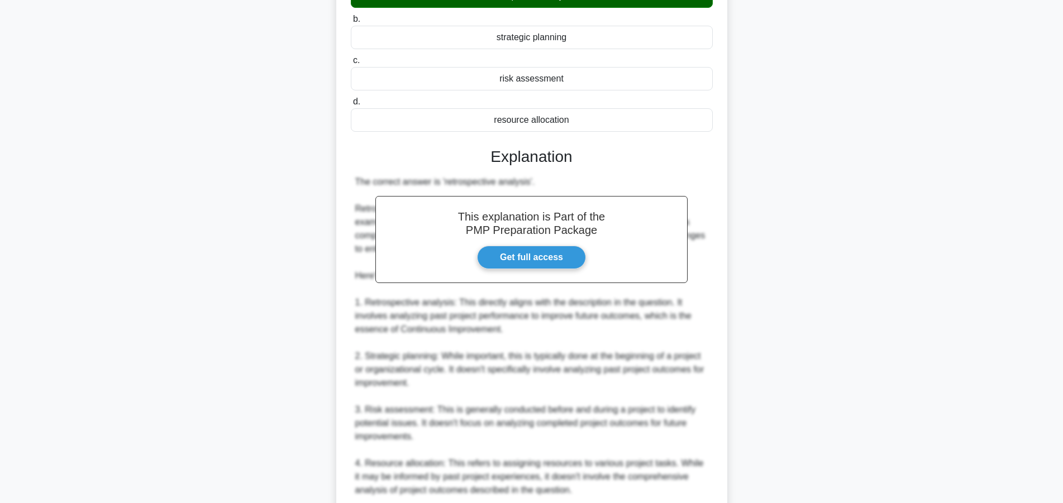
scroll to position [321, 0]
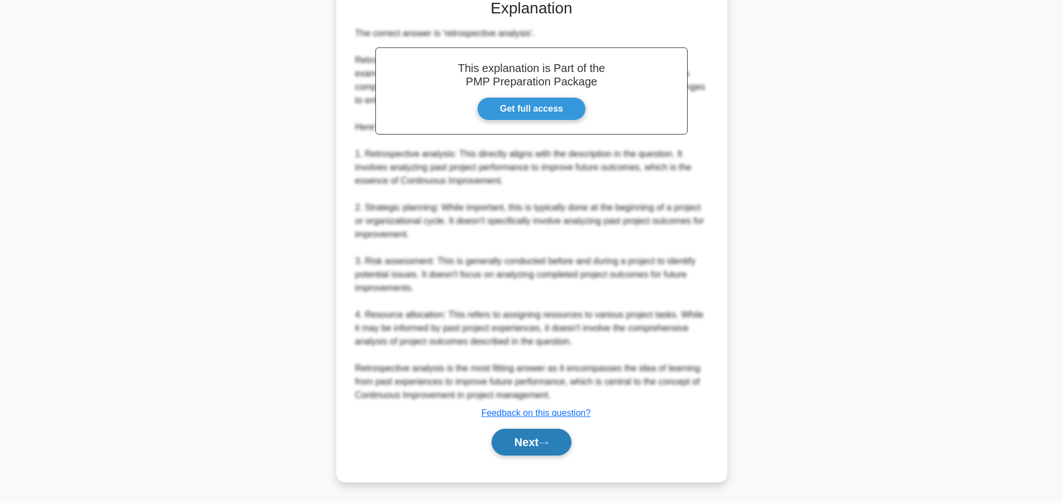
click at [531, 438] on button "Next" at bounding box center [532, 442] width 80 height 27
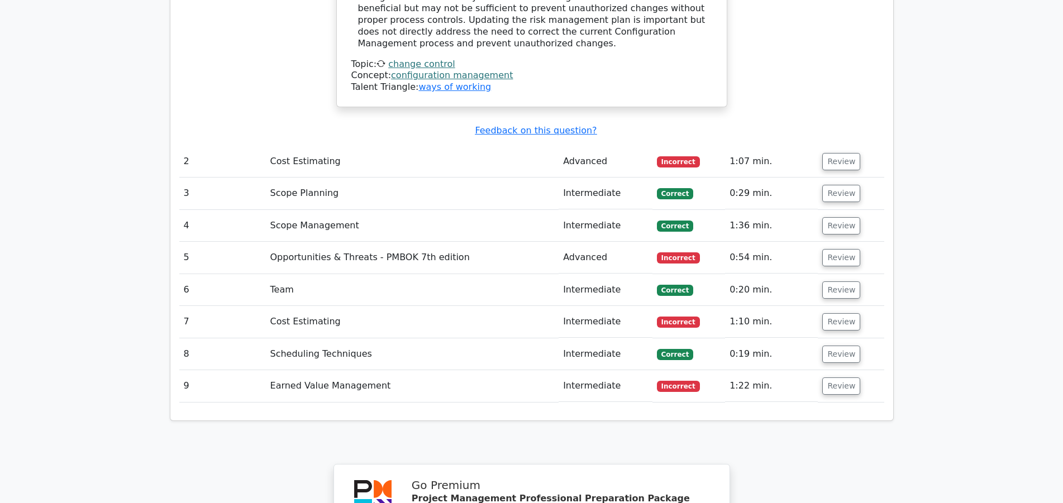
scroll to position [1539, 0]
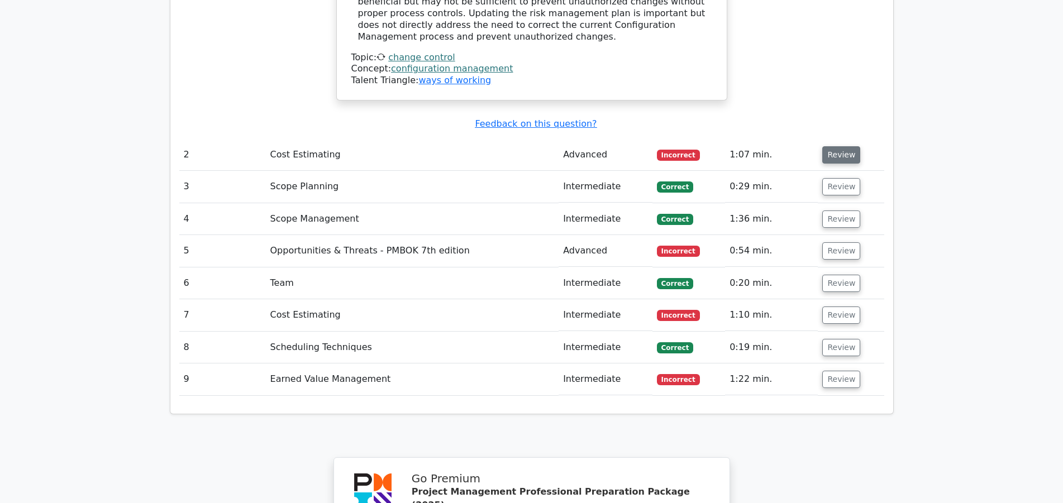
click at [841, 146] on button "Review" at bounding box center [841, 154] width 38 height 17
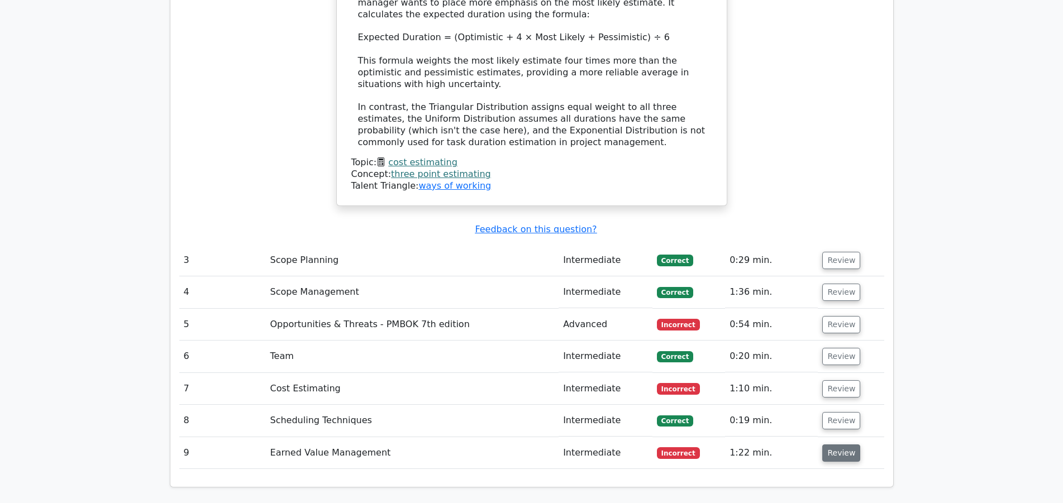
scroll to position [2108, 0]
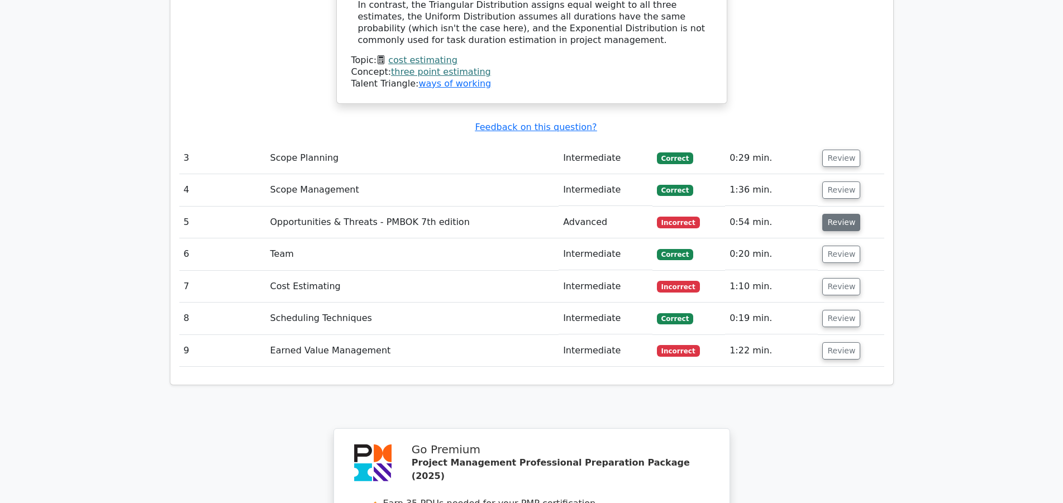
click at [843, 214] on button "Review" at bounding box center [841, 222] width 38 height 17
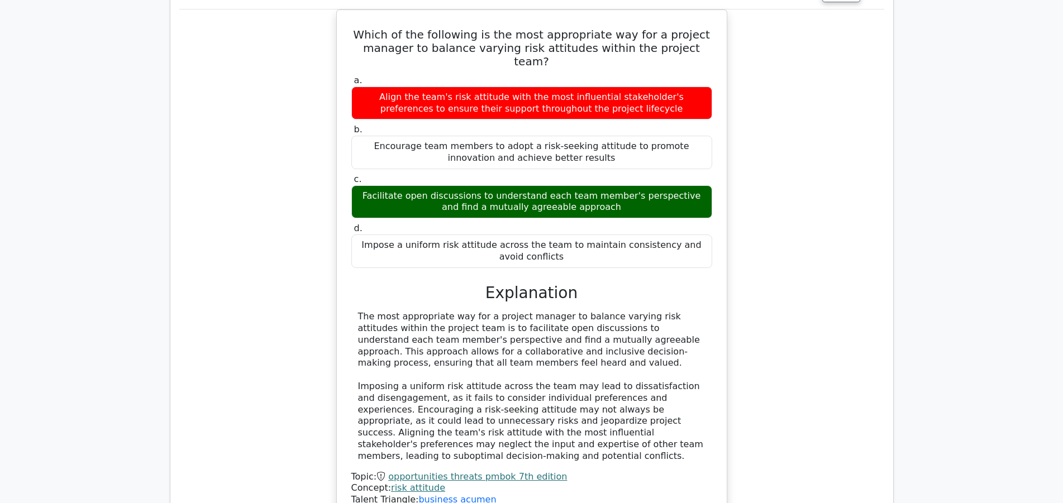
scroll to position [2507, 0]
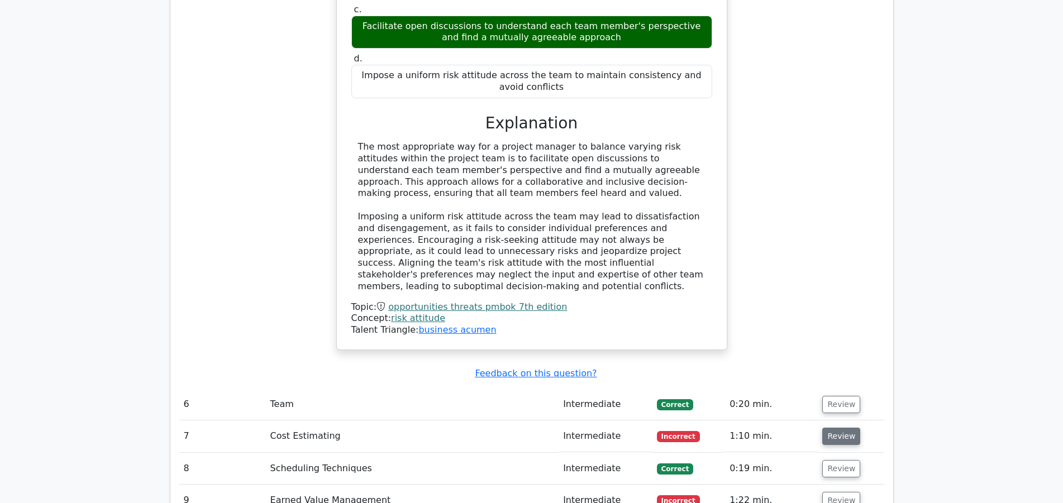
click at [837, 428] on button "Review" at bounding box center [841, 436] width 38 height 17
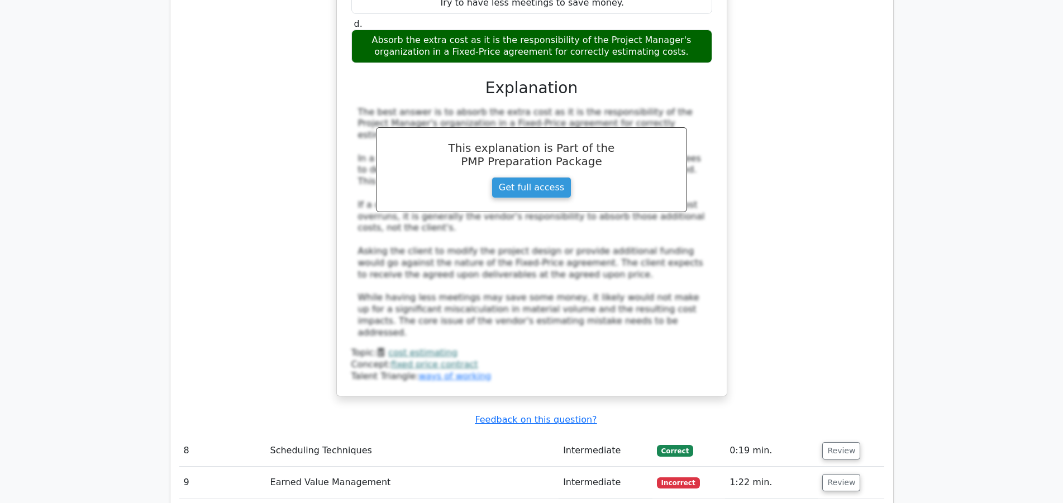
scroll to position [3362, 0]
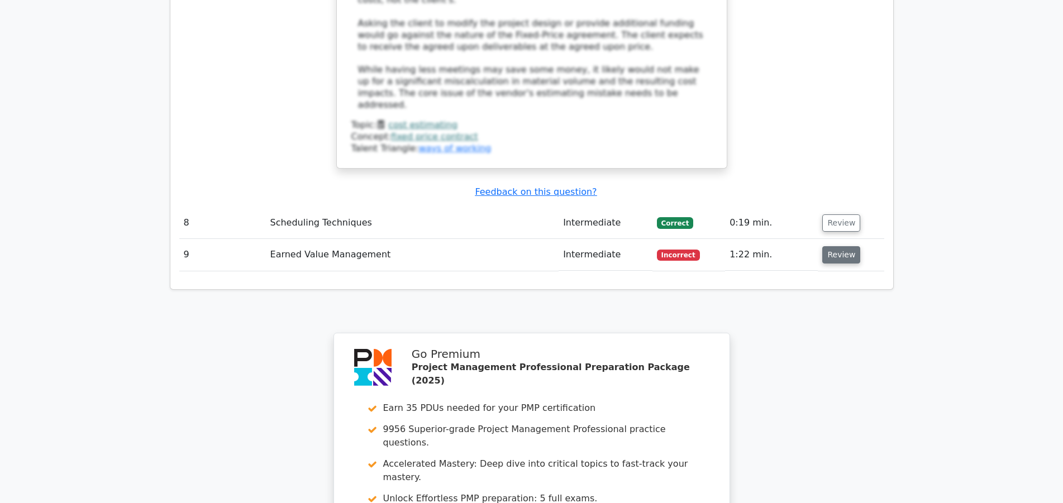
click at [840, 246] on button "Review" at bounding box center [841, 254] width 38 height 17
